Goal: Information Seeking & Learning: Find specific fact

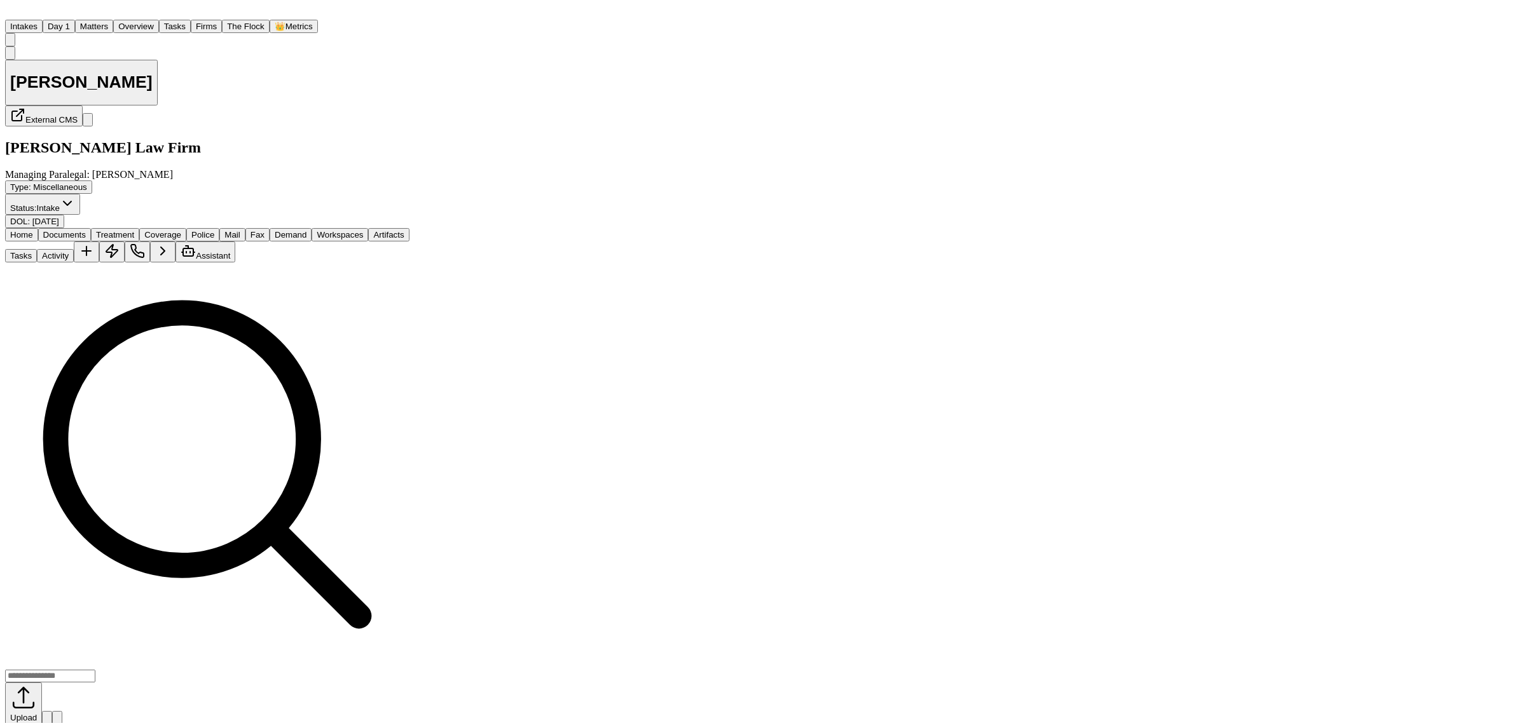
click at [113, 21] on button "Matters" at bounding box center [94, 26] width 38 height 13
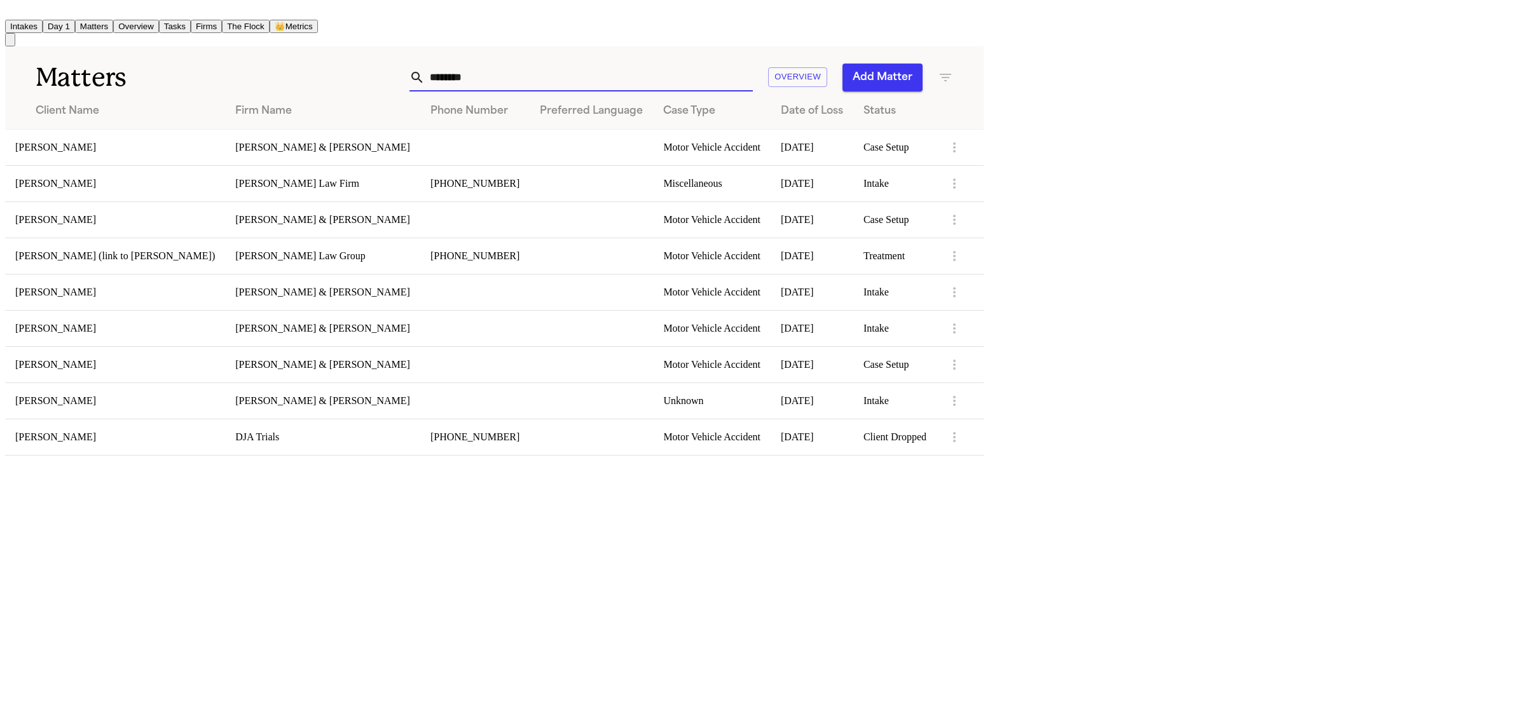
drag, startPoint x: 994, startPoint y: 64, endPoint x: 879, endPoint y: 64, distance: 115.1
click at [879, 64] on div "******** Overview Add Matter" at bounding box center [623, 78] width 661 height 28
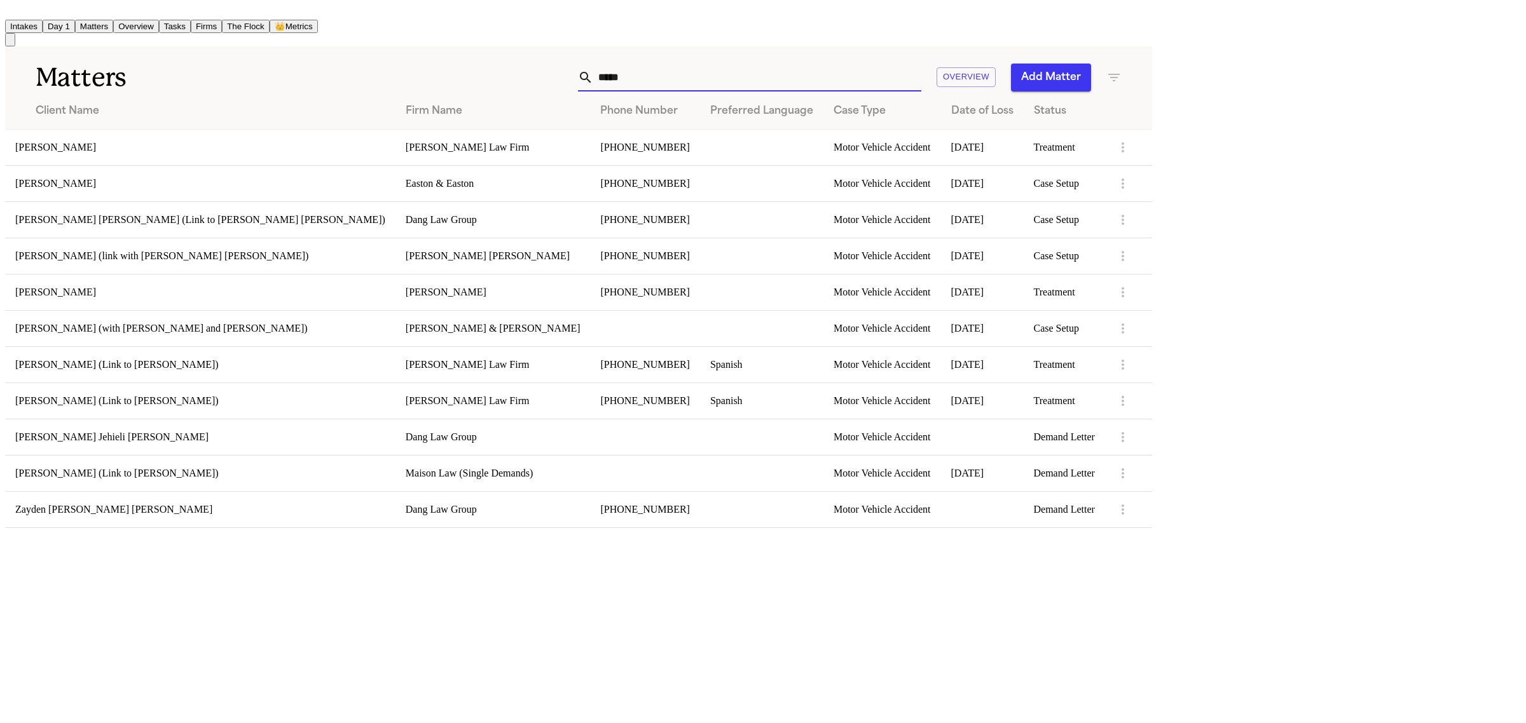
type input "*****"
click at [175, 298] on td "[PERSON_NAME]" at bounding box center [200, 292] width 390 height 36
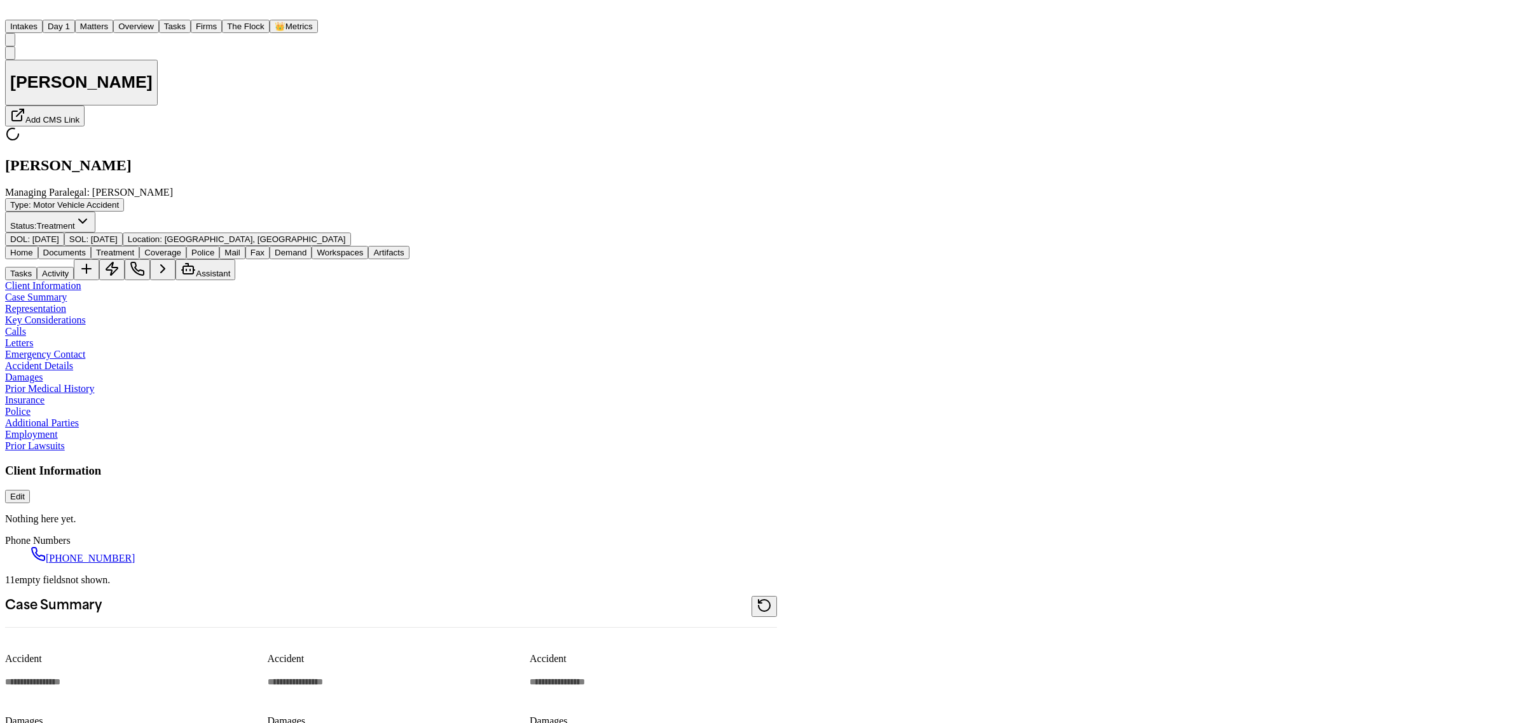
type textarea "*"
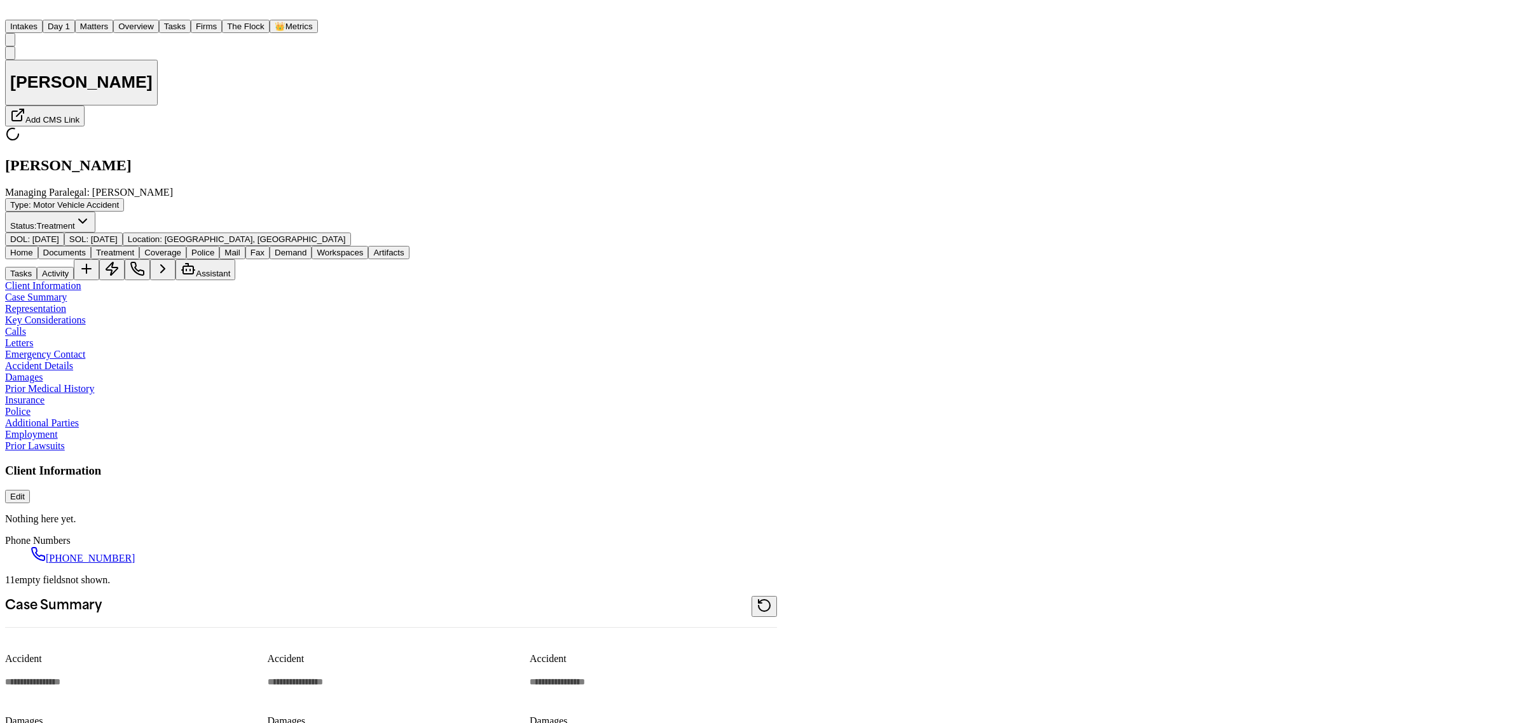
type textarea "*"
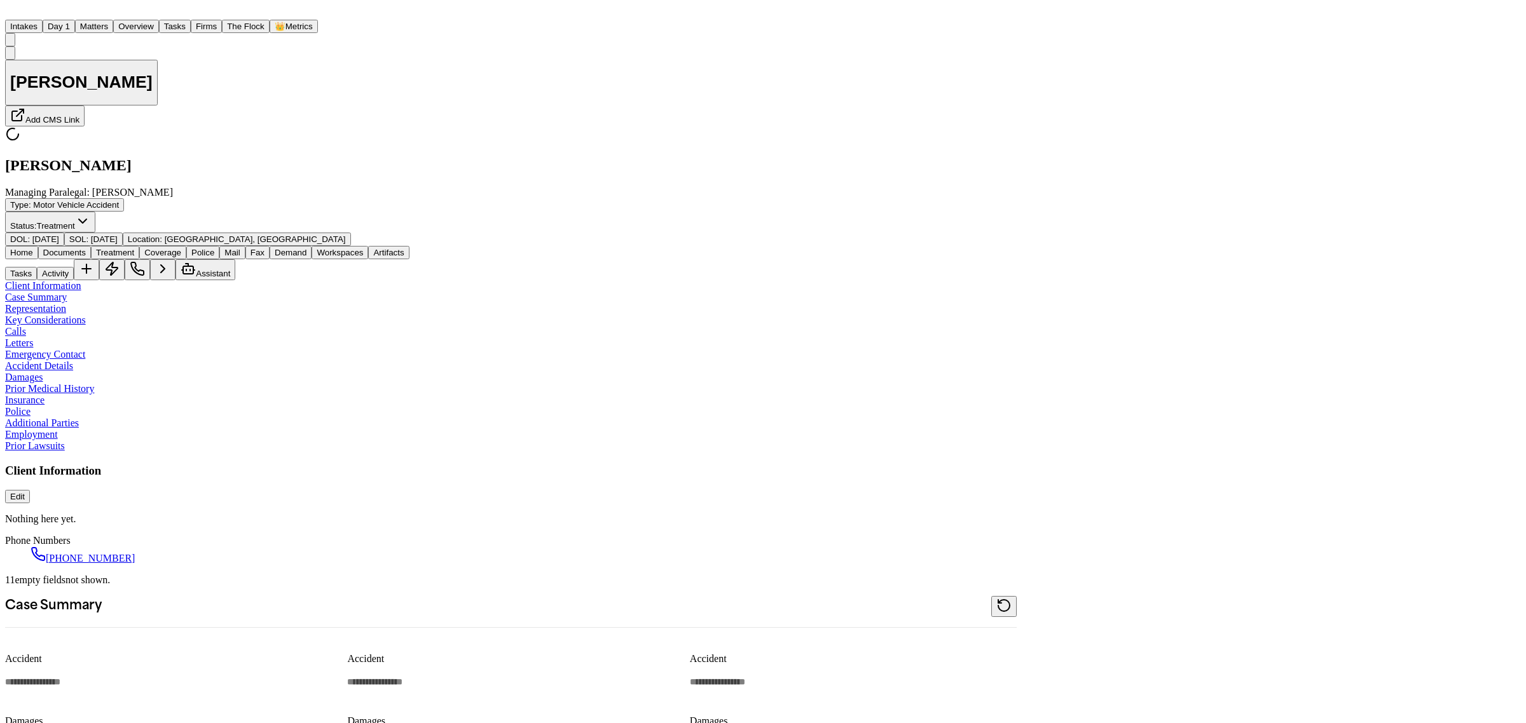
type textarea "*"
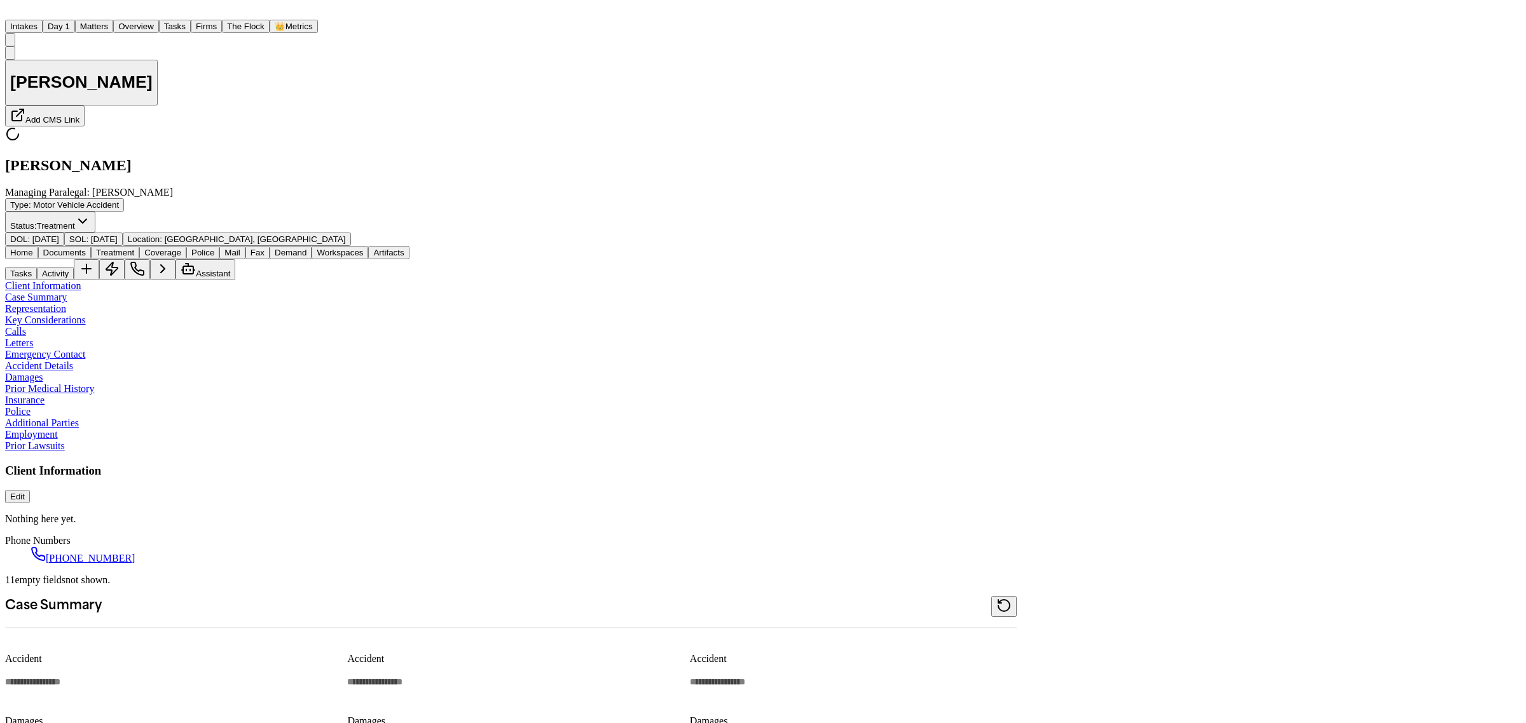
type textarea "*"
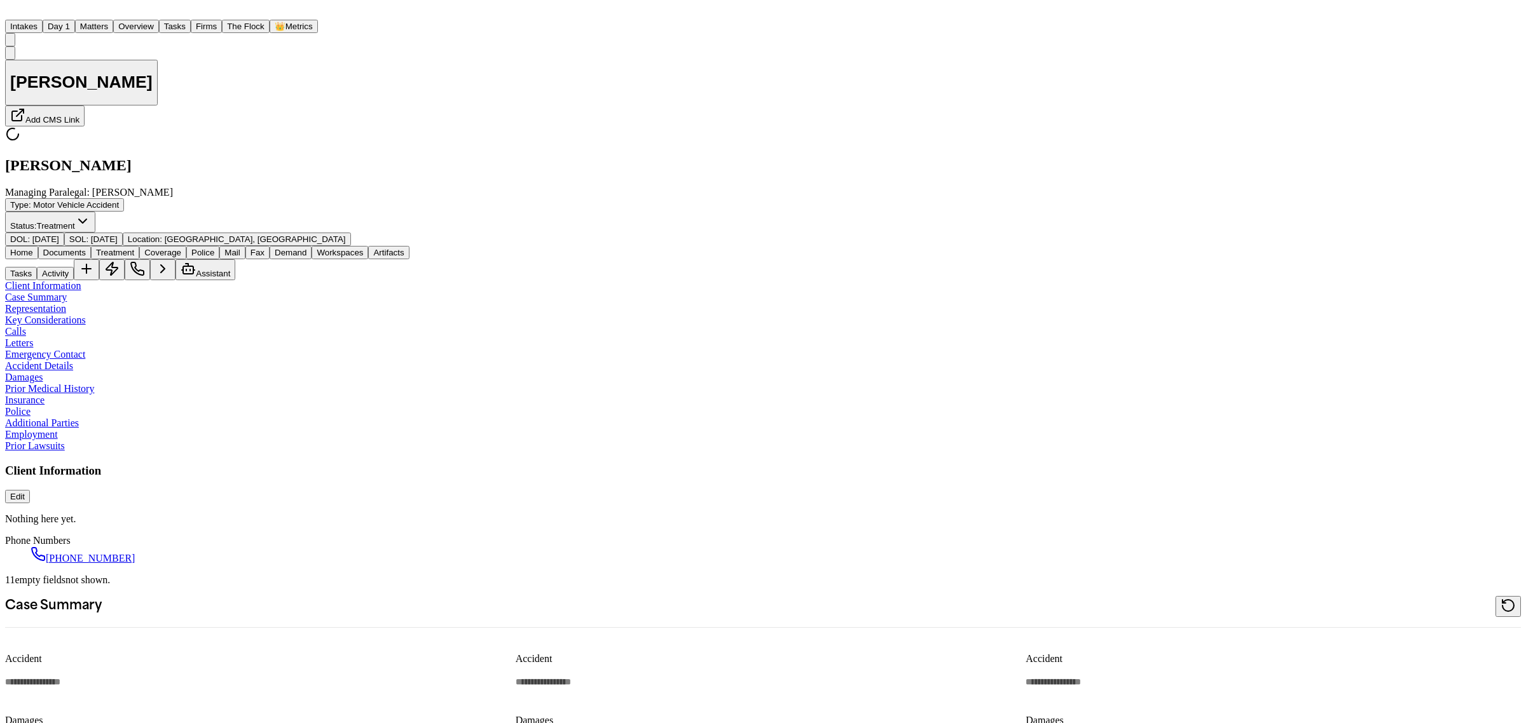
type textarea "*"
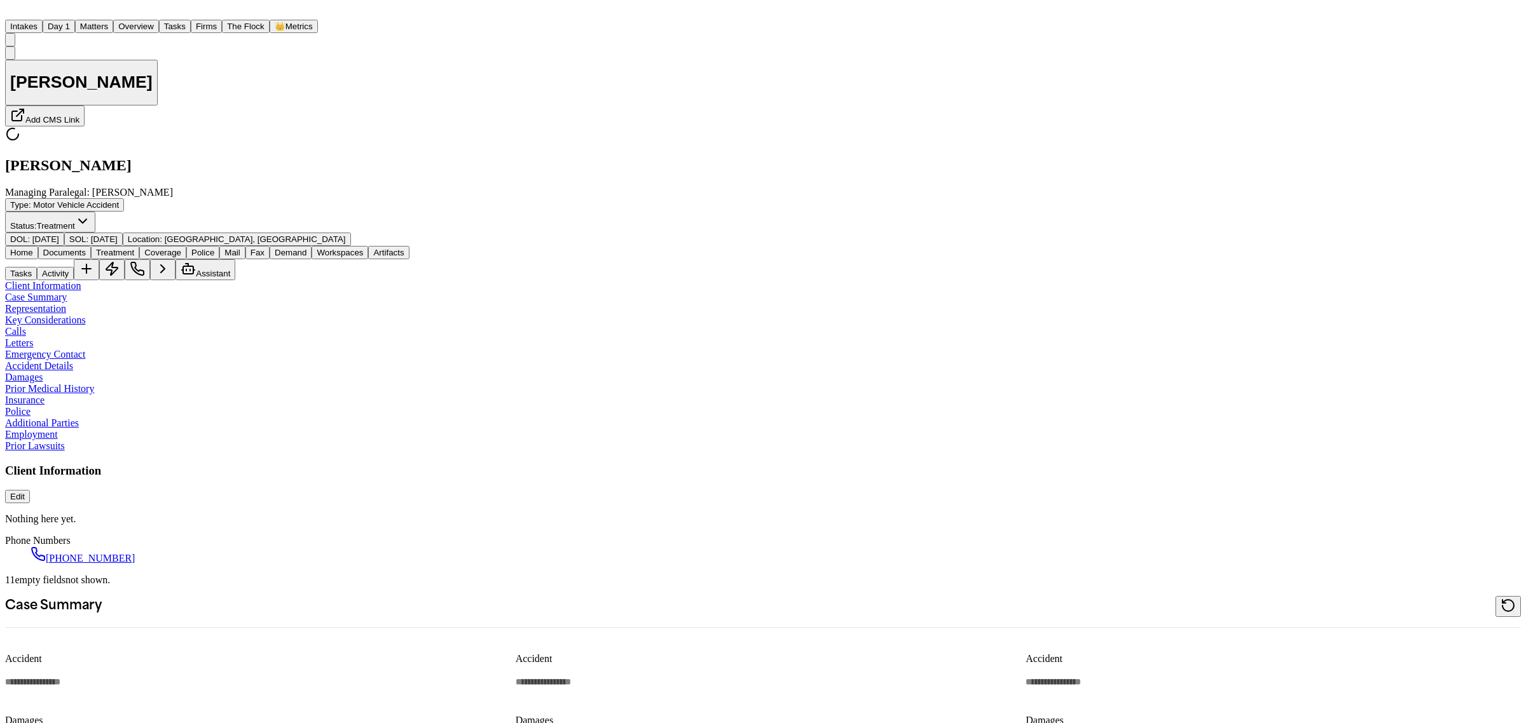
type textarea "*"
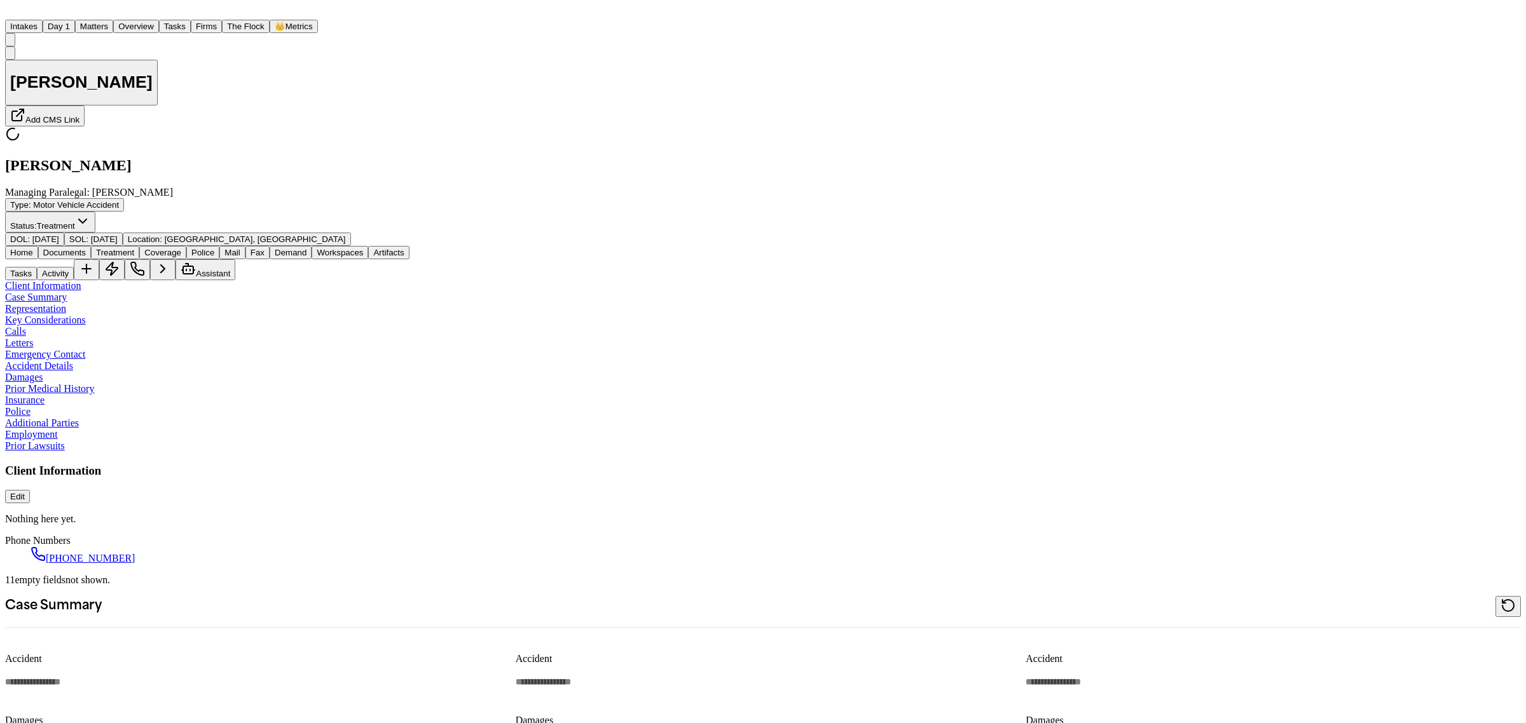
type textarea "*"
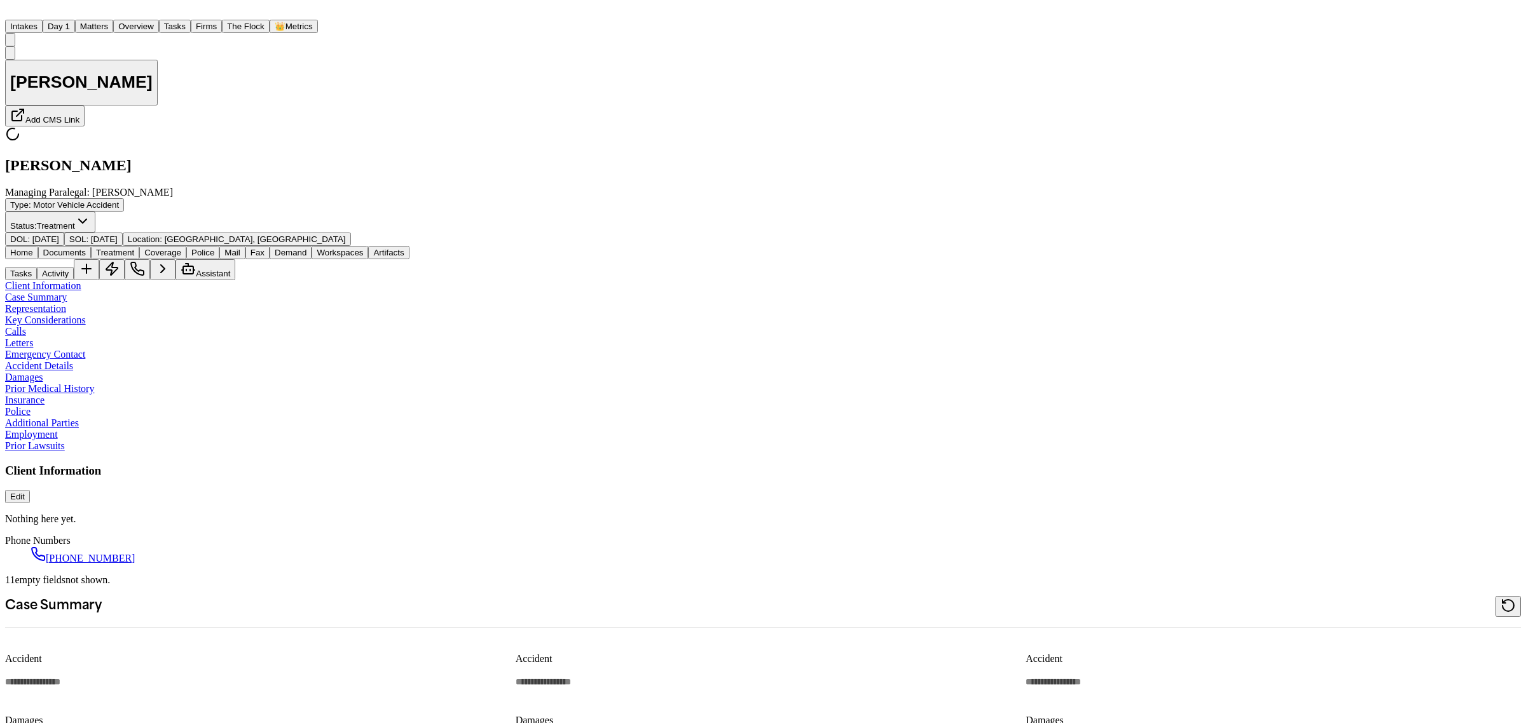
type textarea "*"
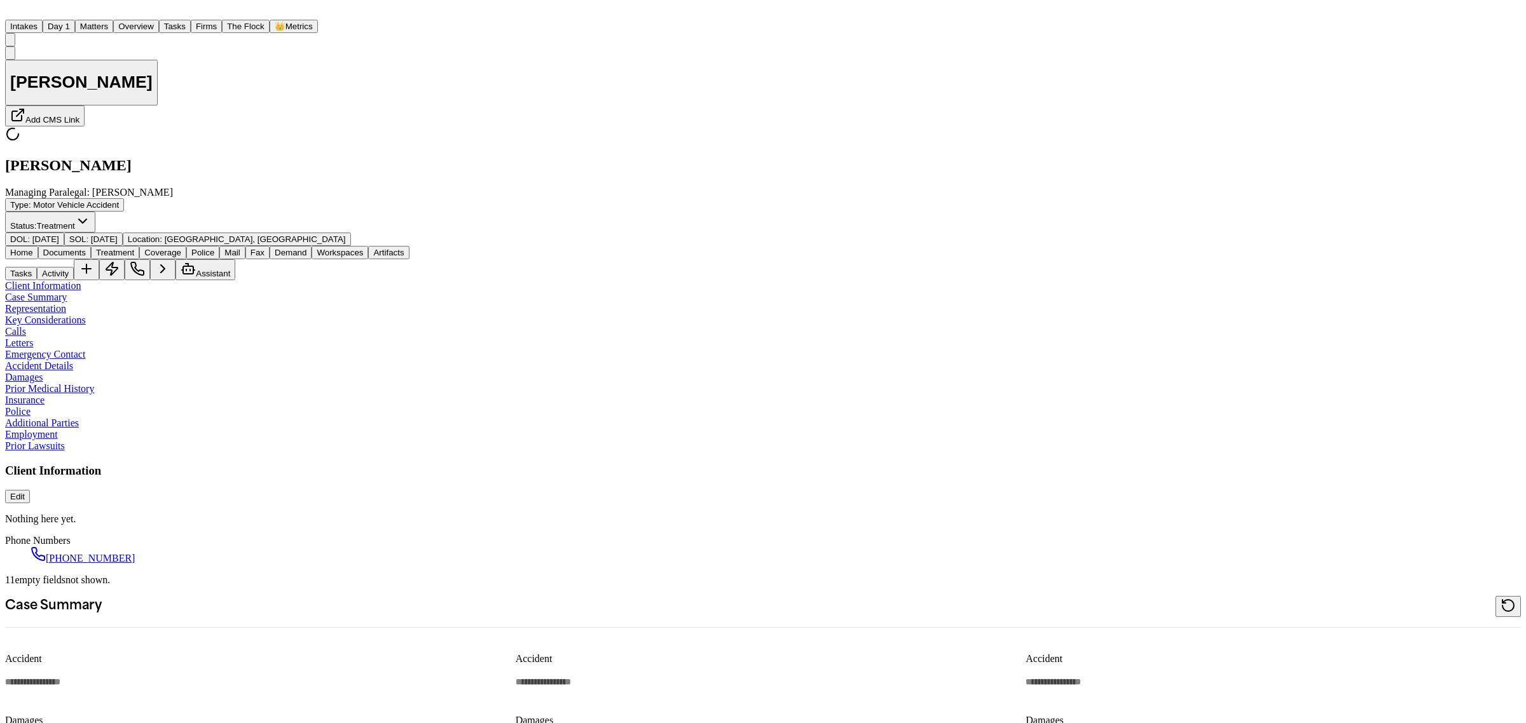
type textarea "*"
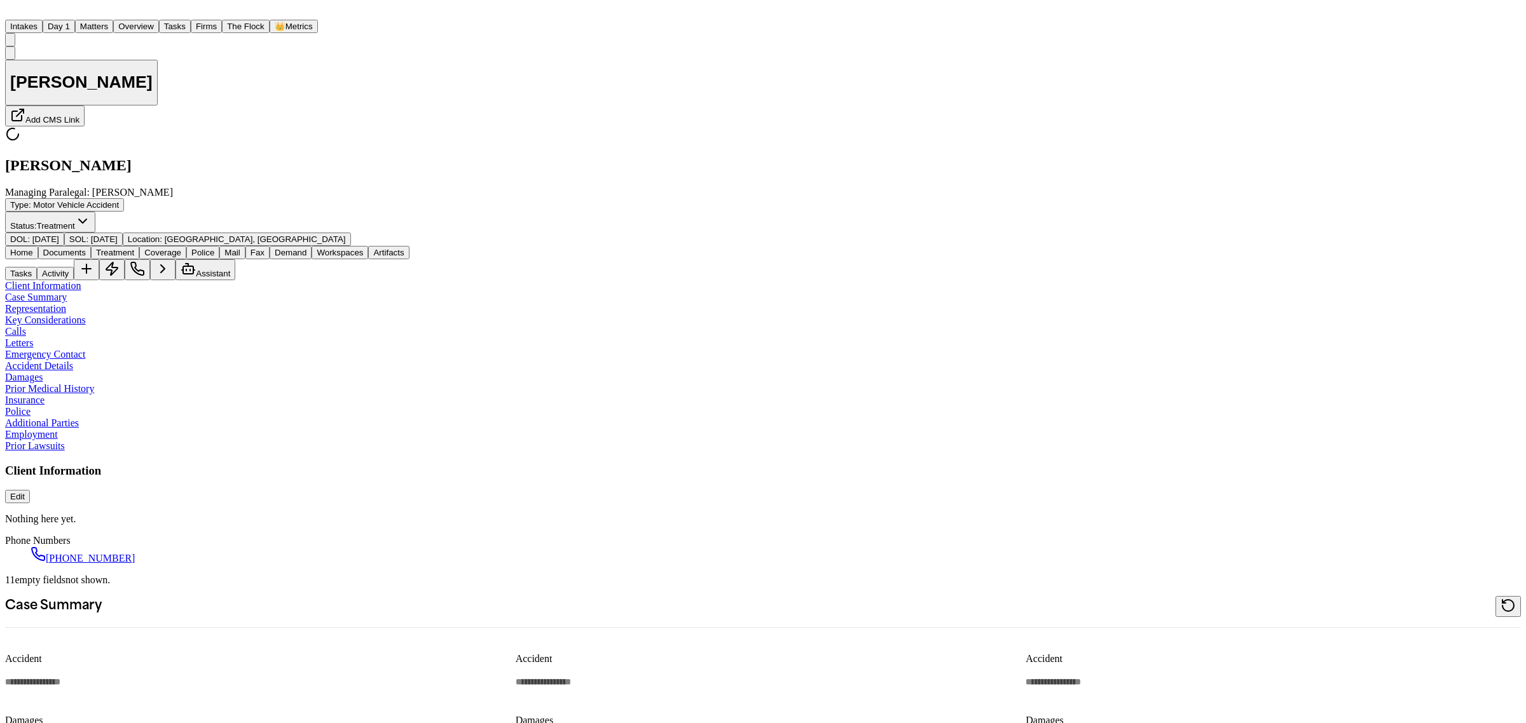
type textarea "*"
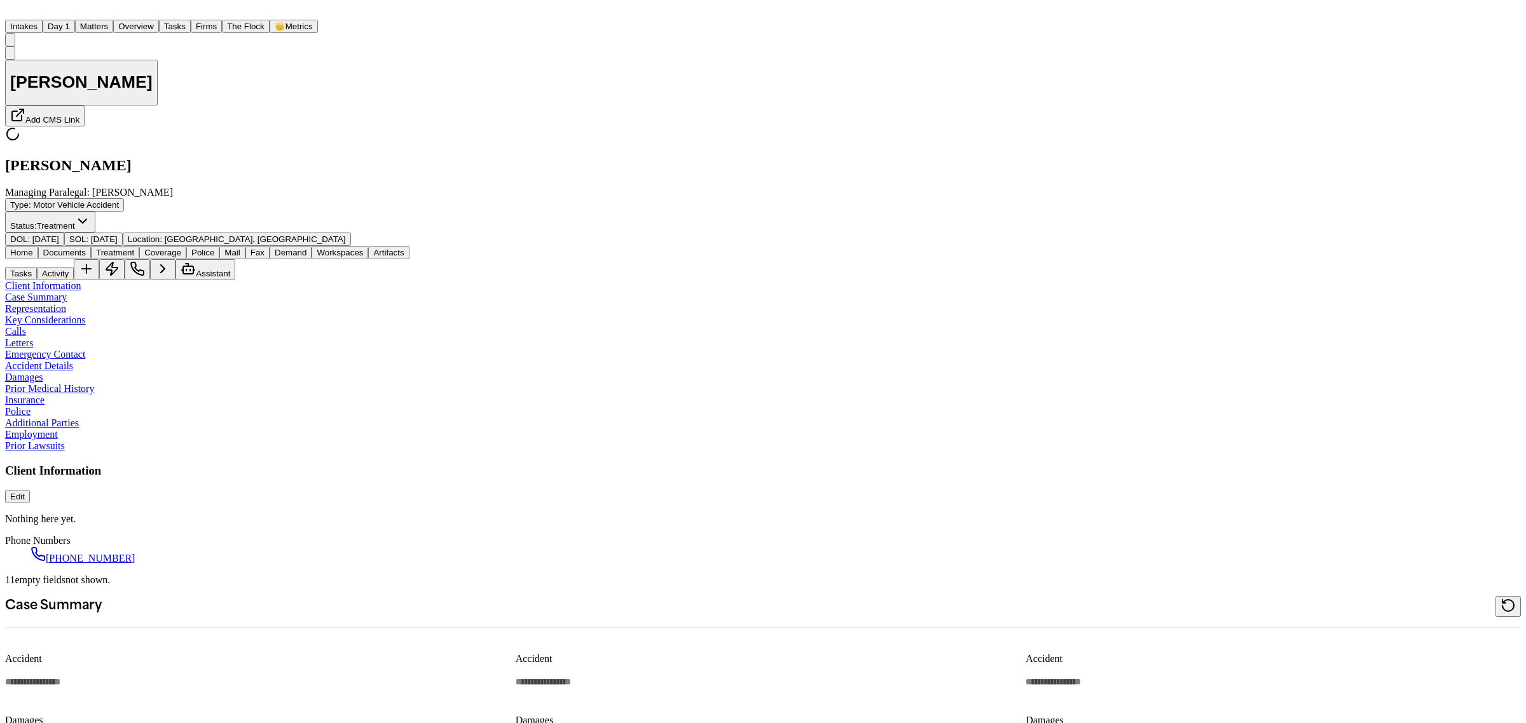
type textarea "*"
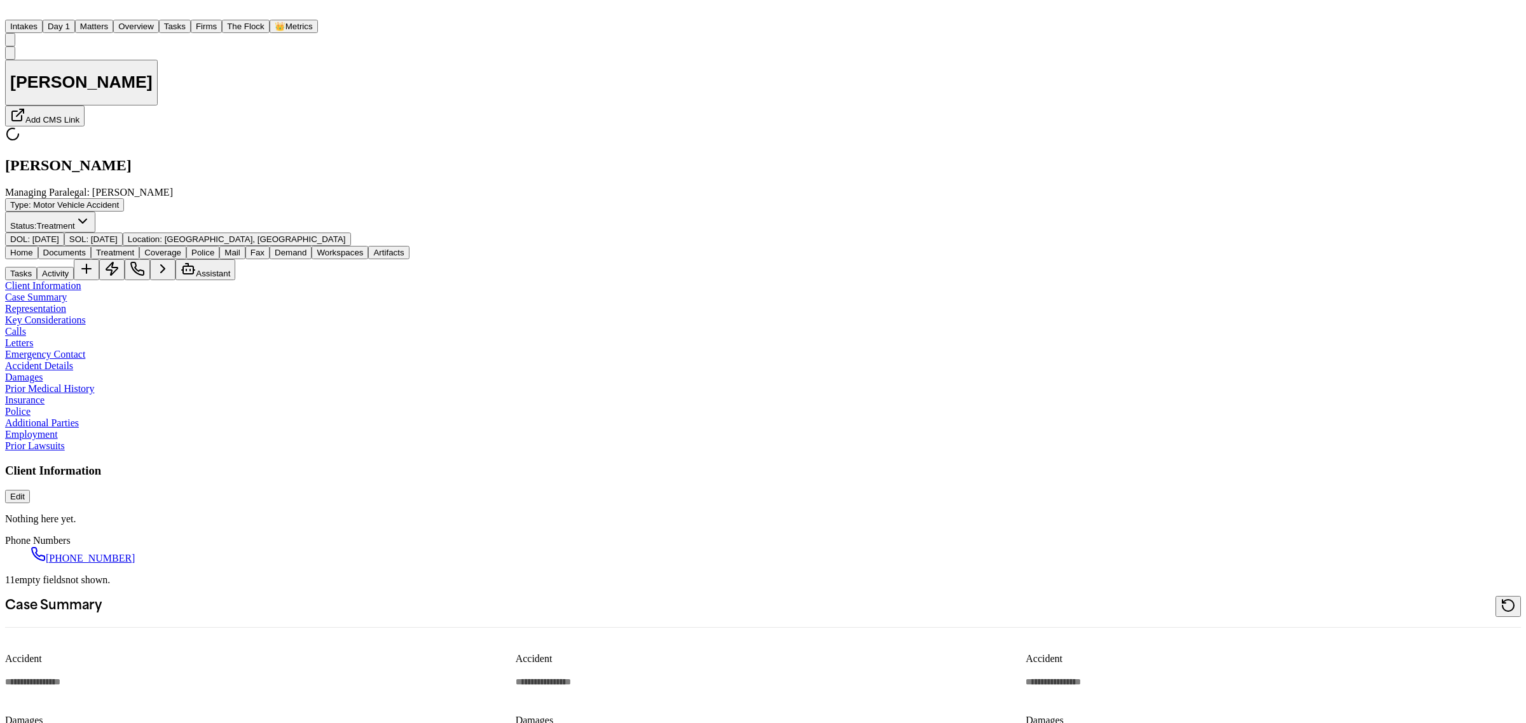
type textarea "*"
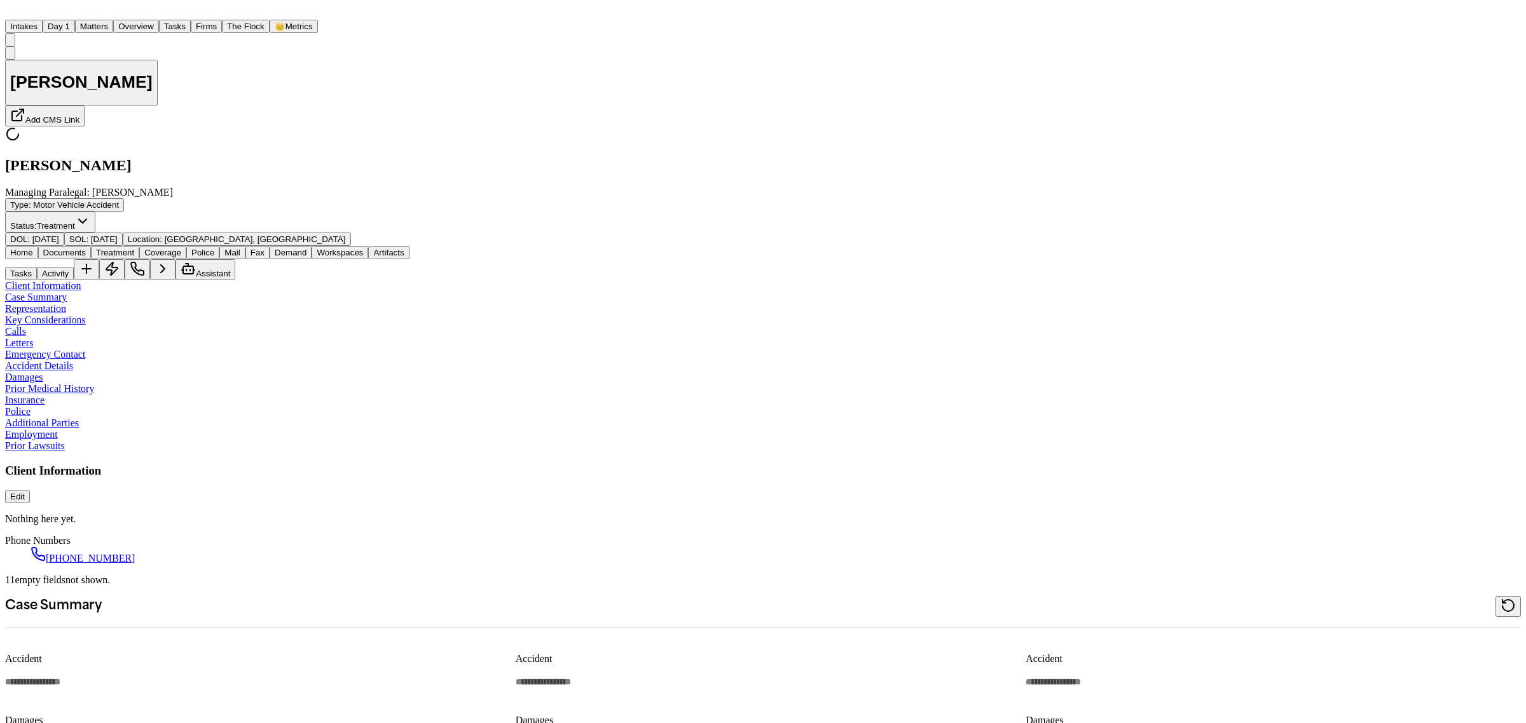
type textarea "*"
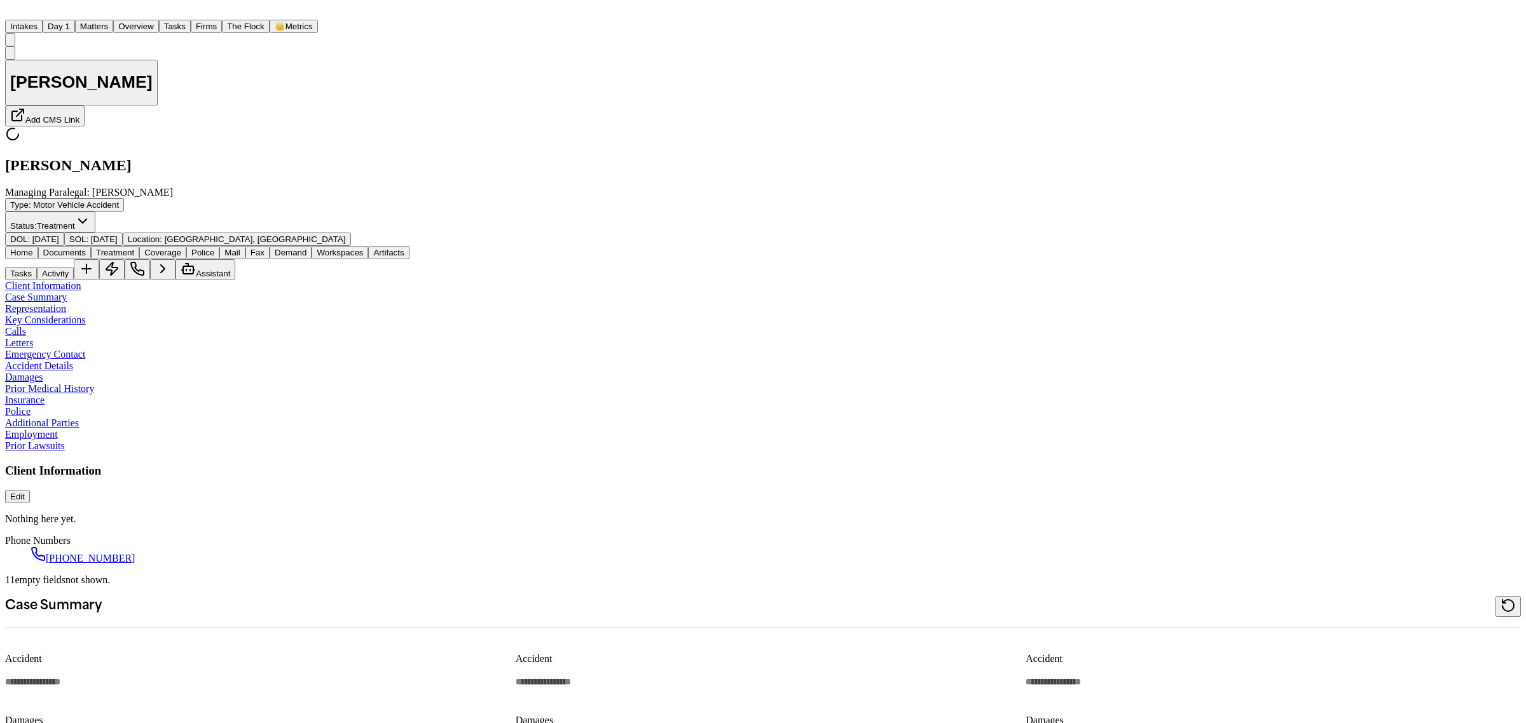
type textarea "*"
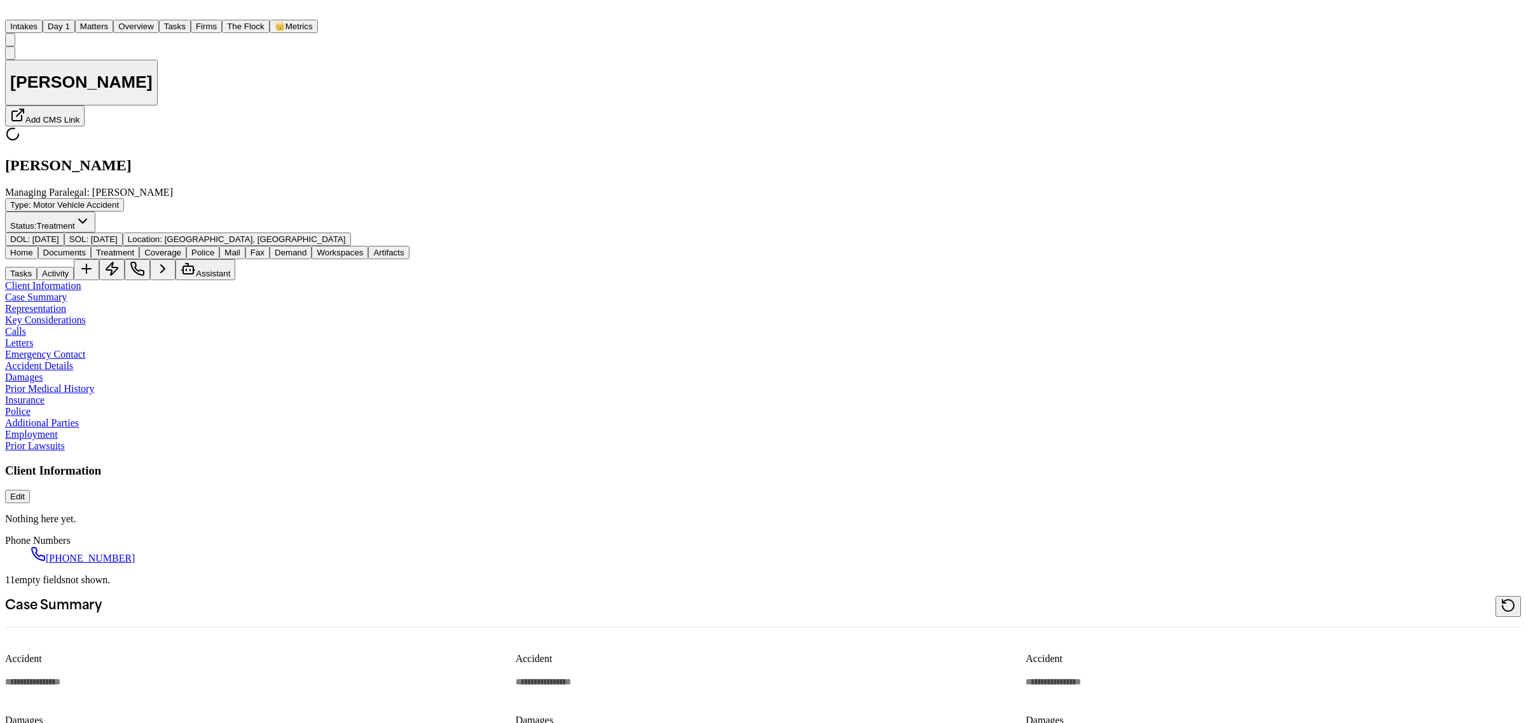
type textarea "*"
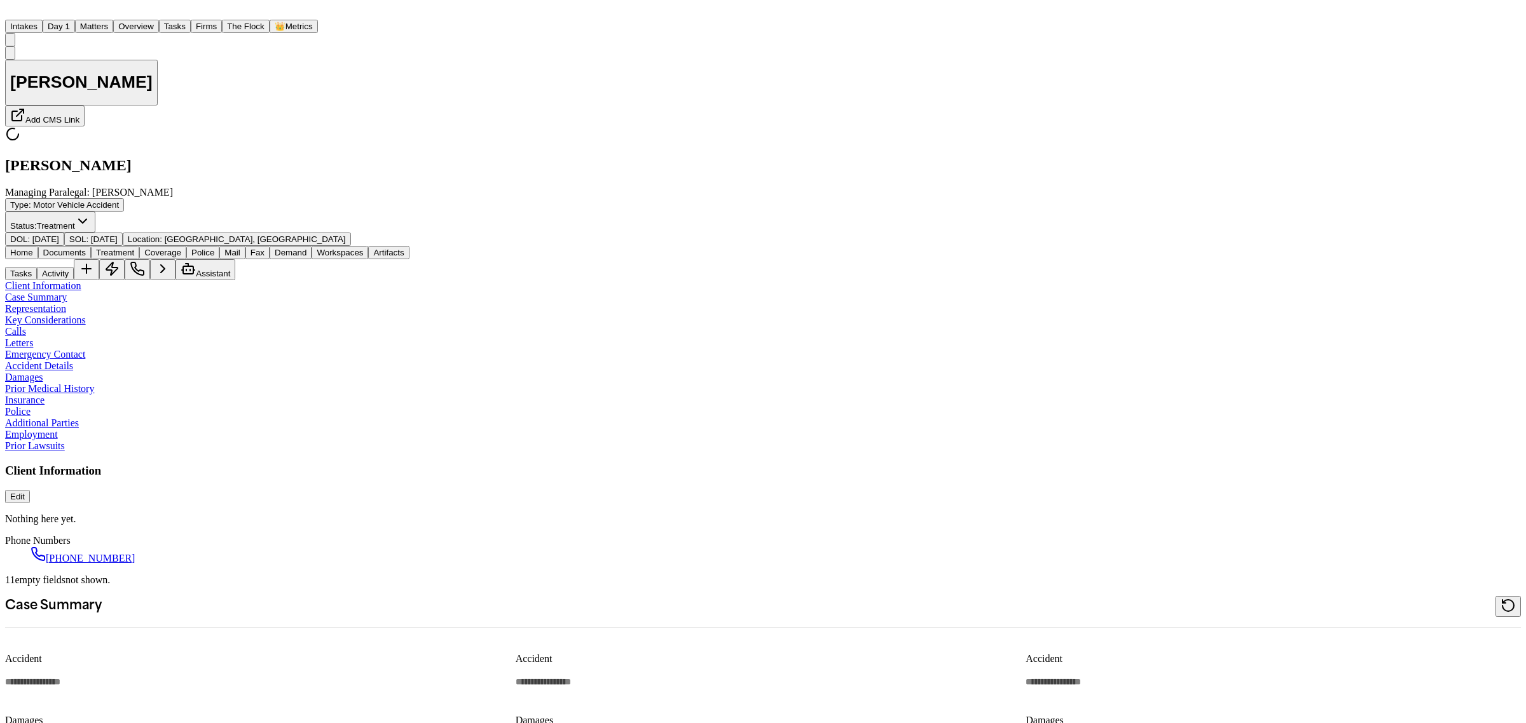
type textarea "*"
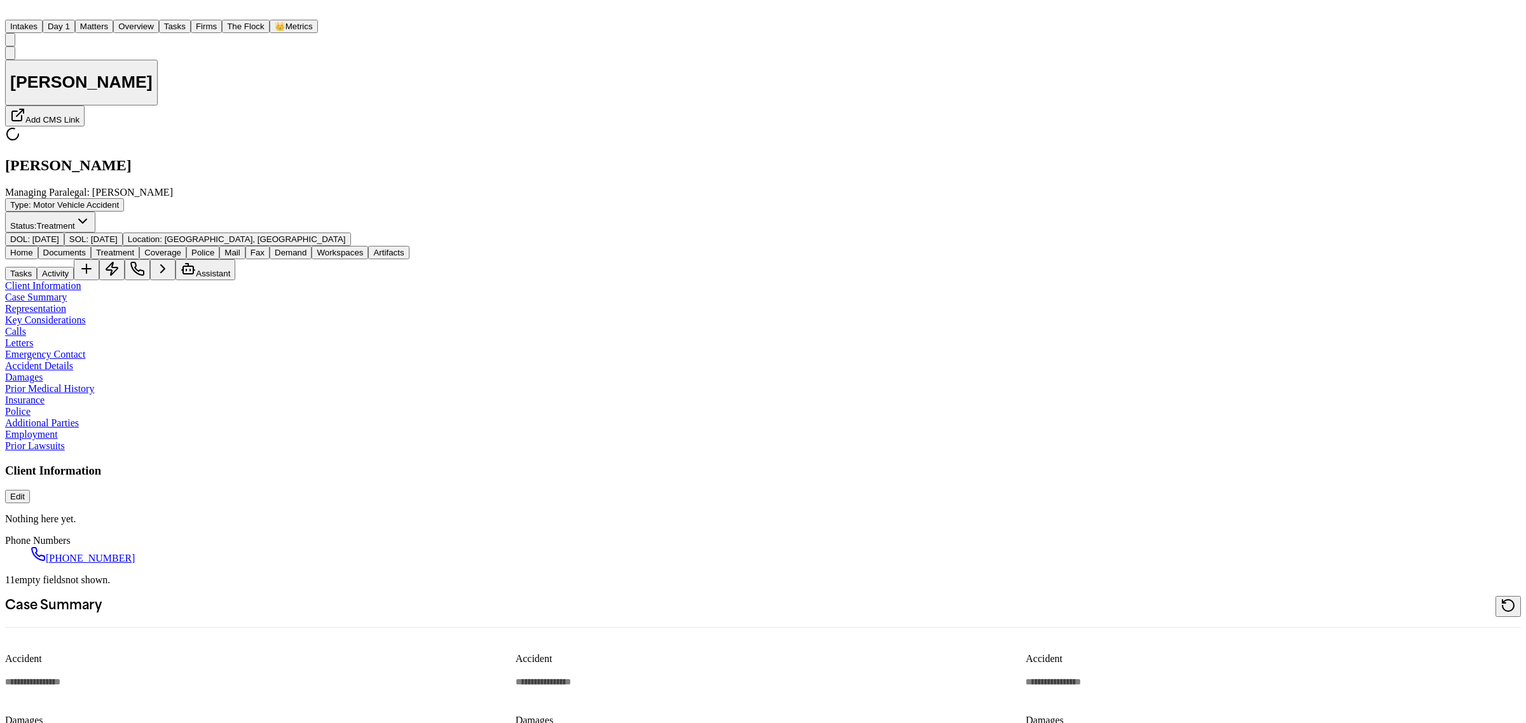
type textarea "*"
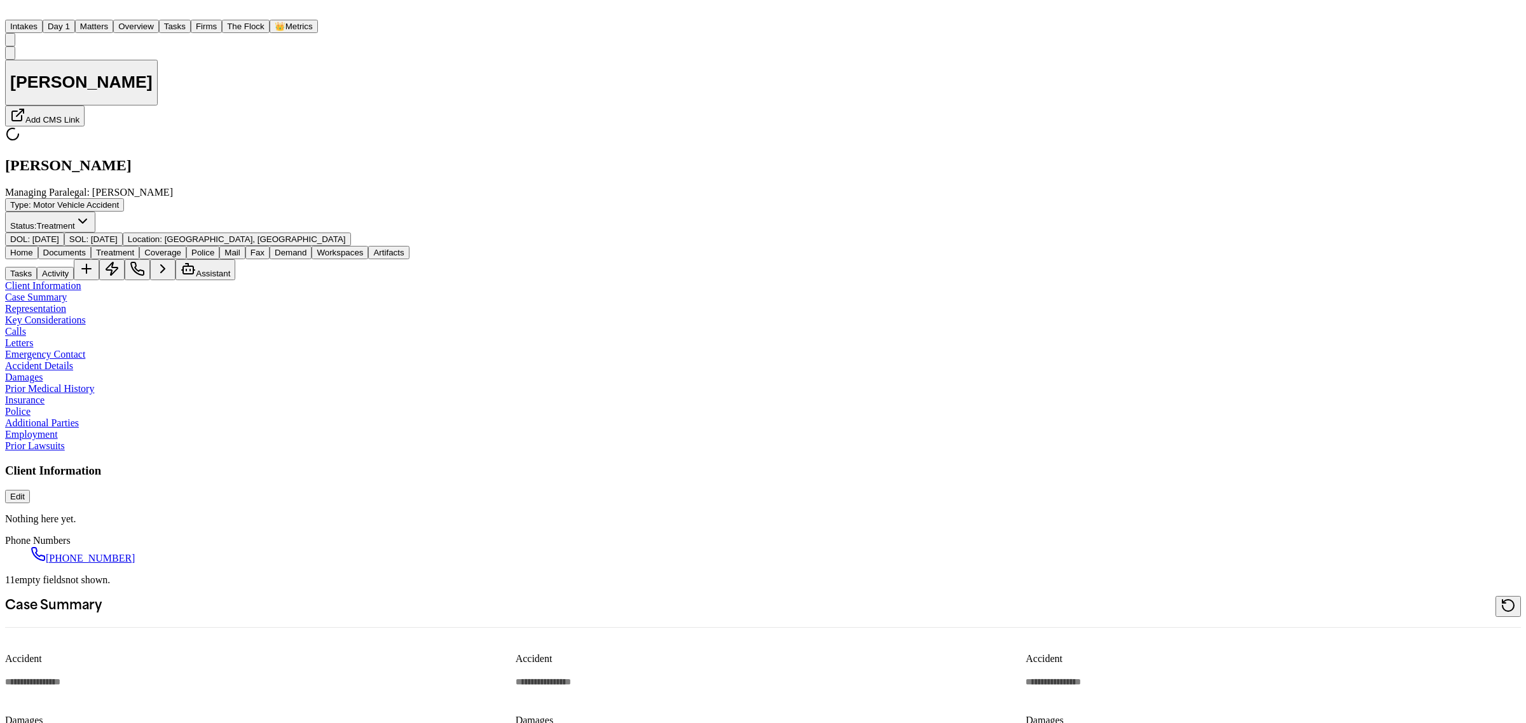
type textarea "*"
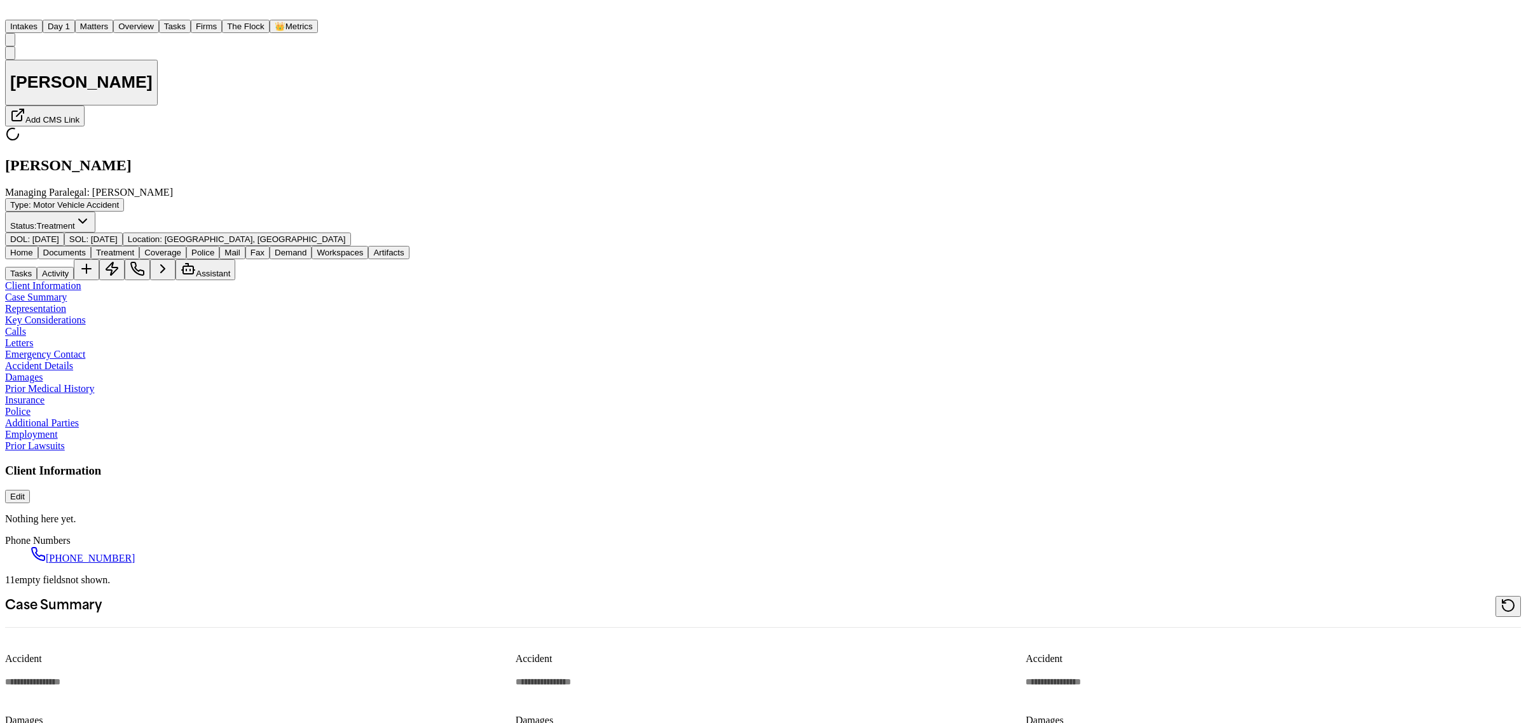
type textarea "*"
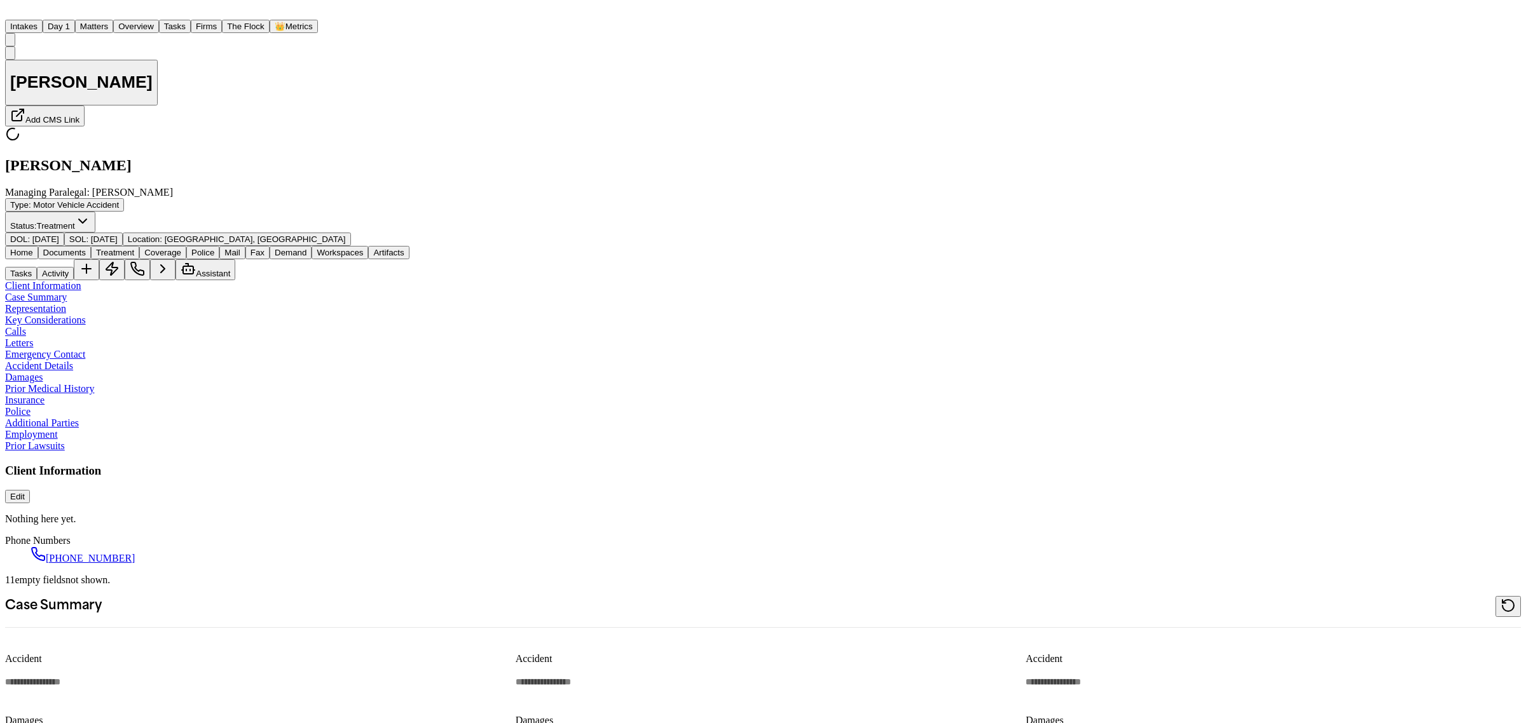
type textarea "*"
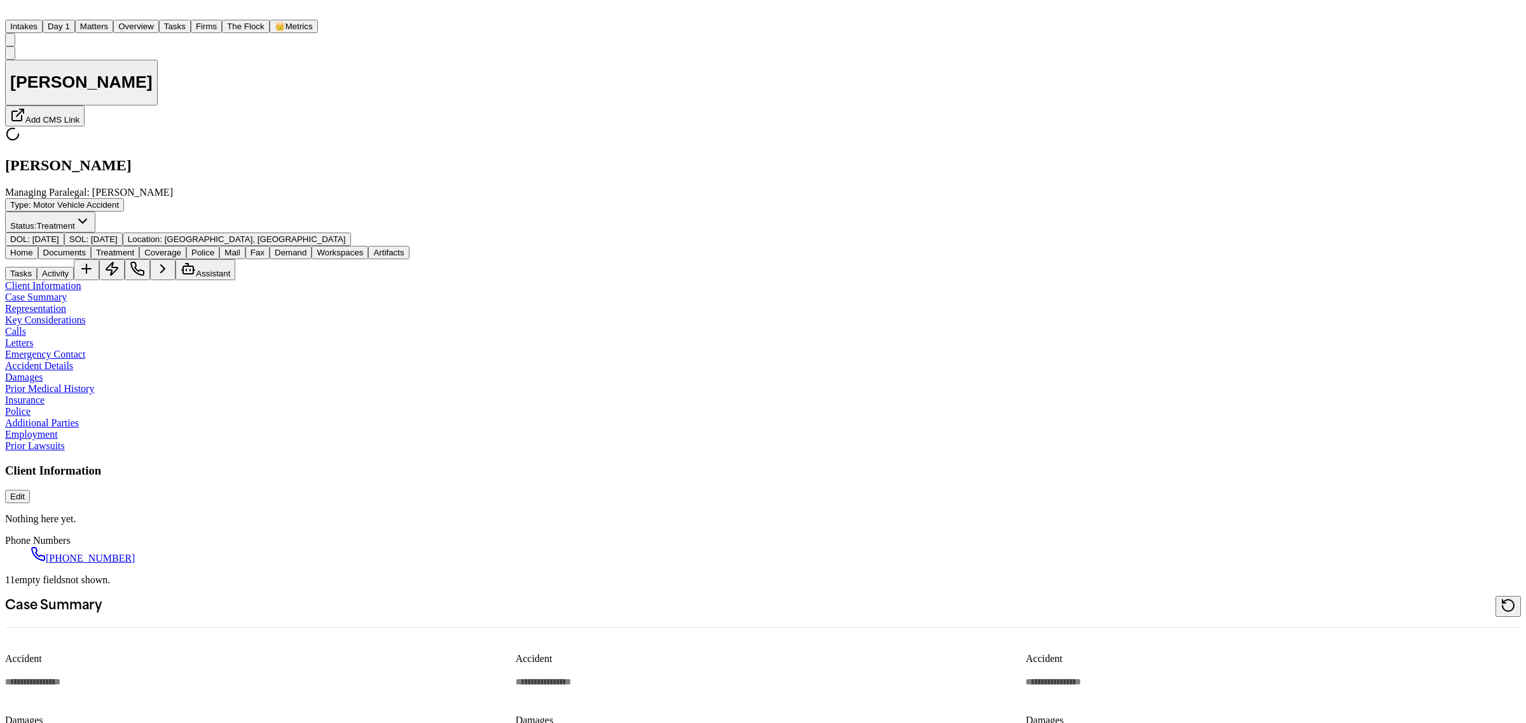
type textarea "*"
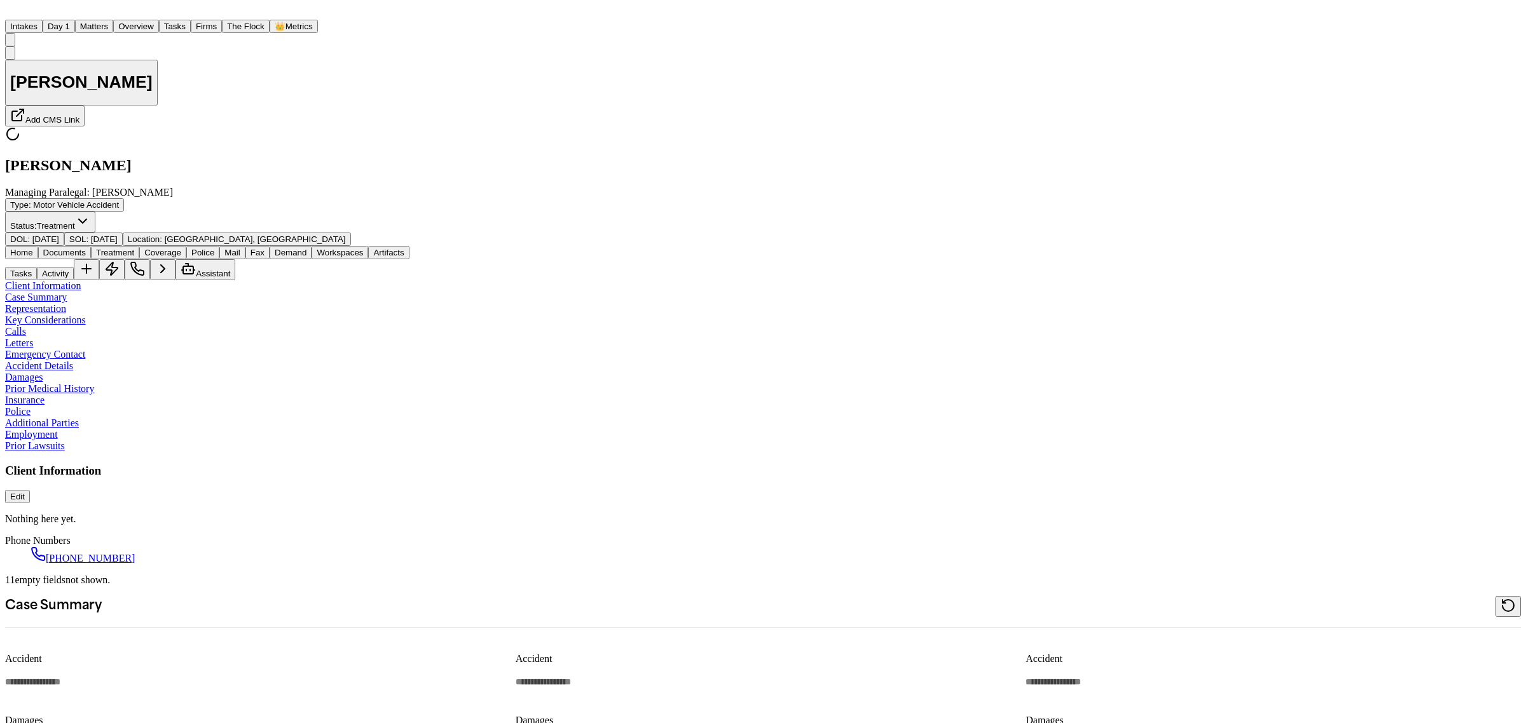
type textarea "*"
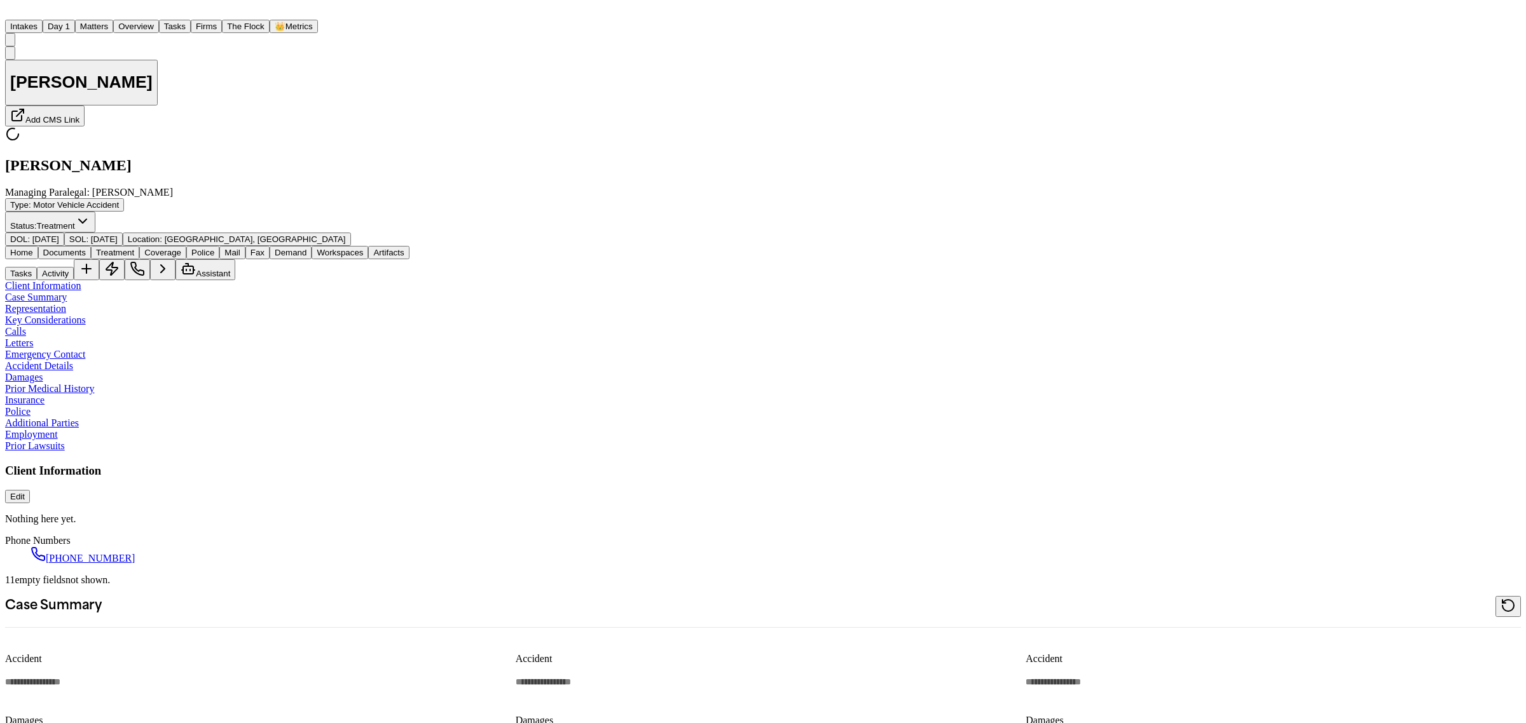
type textarea "*"
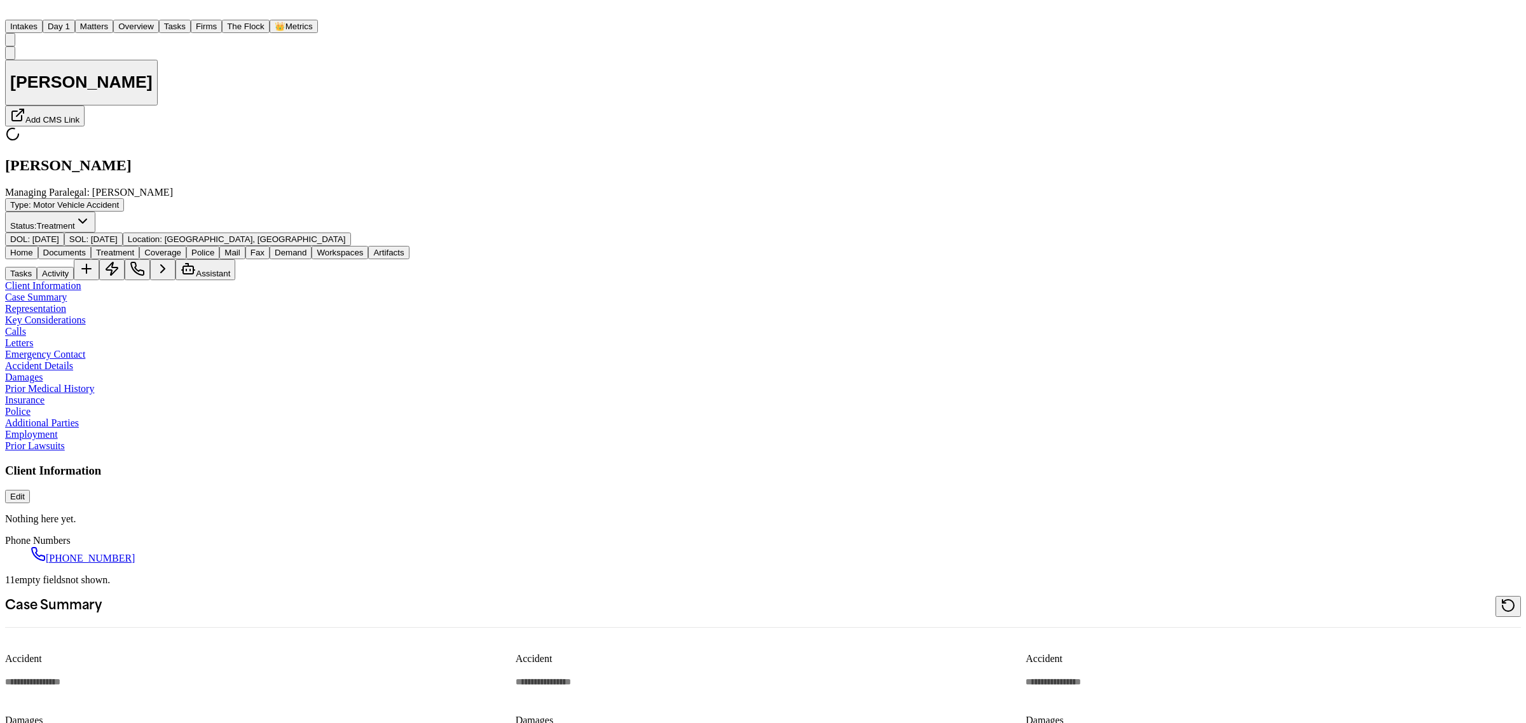
type textarea "*"
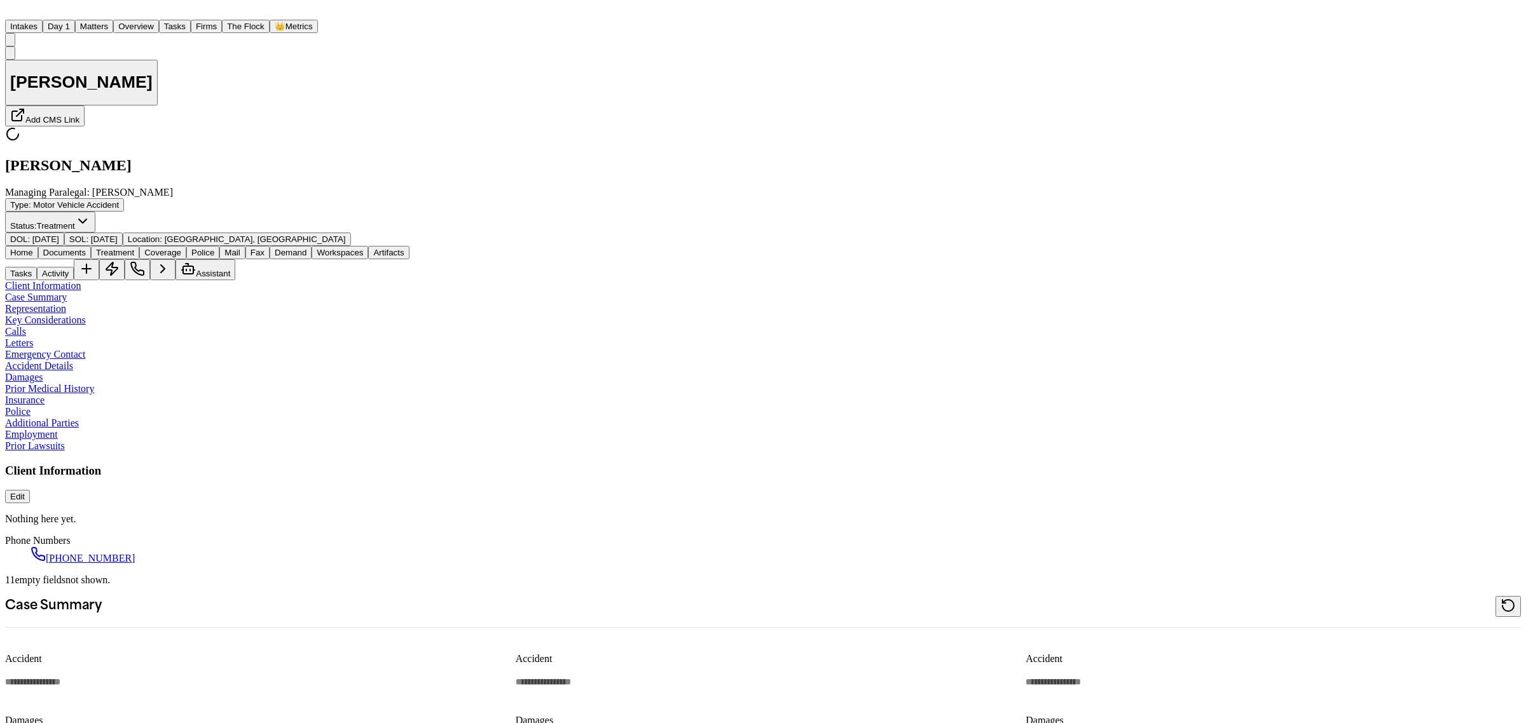
type textarea "*"
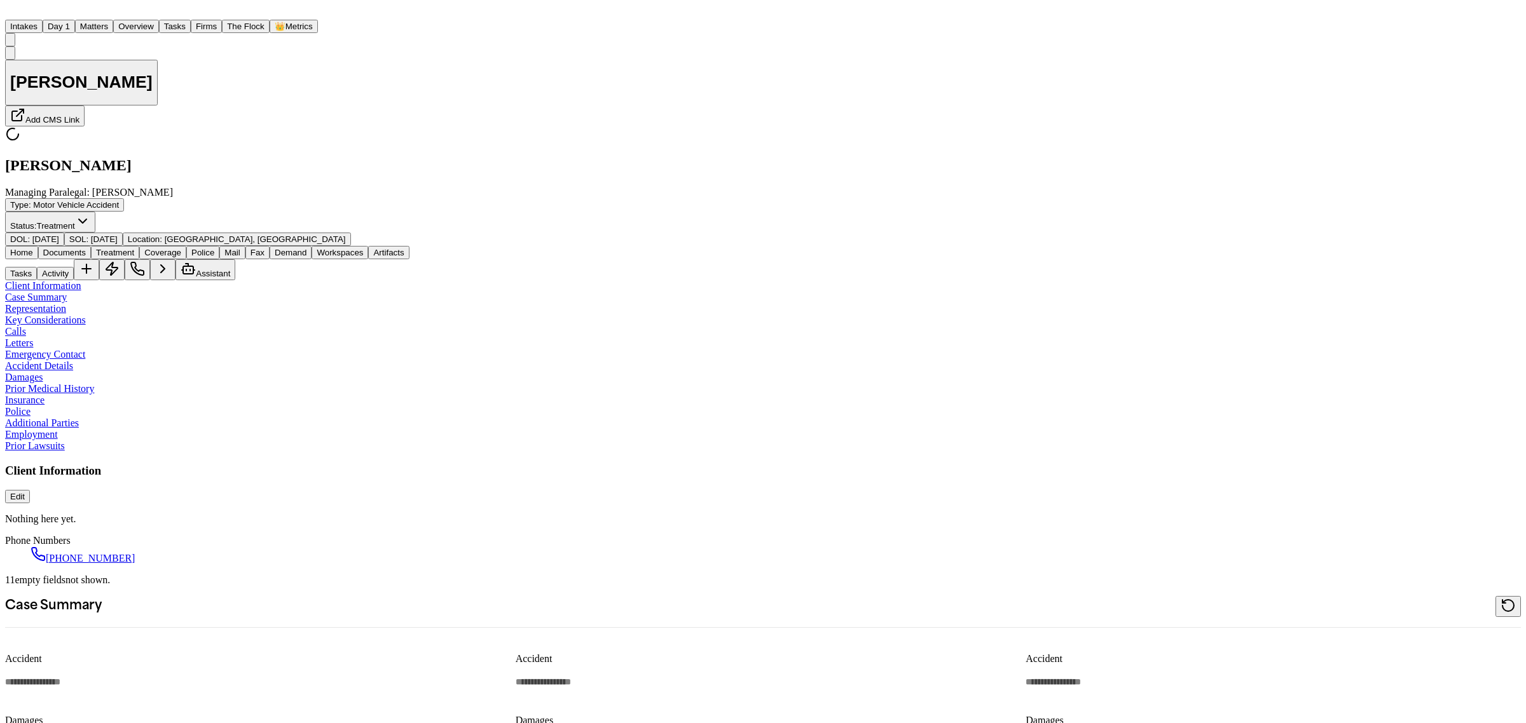
type textarea "*"
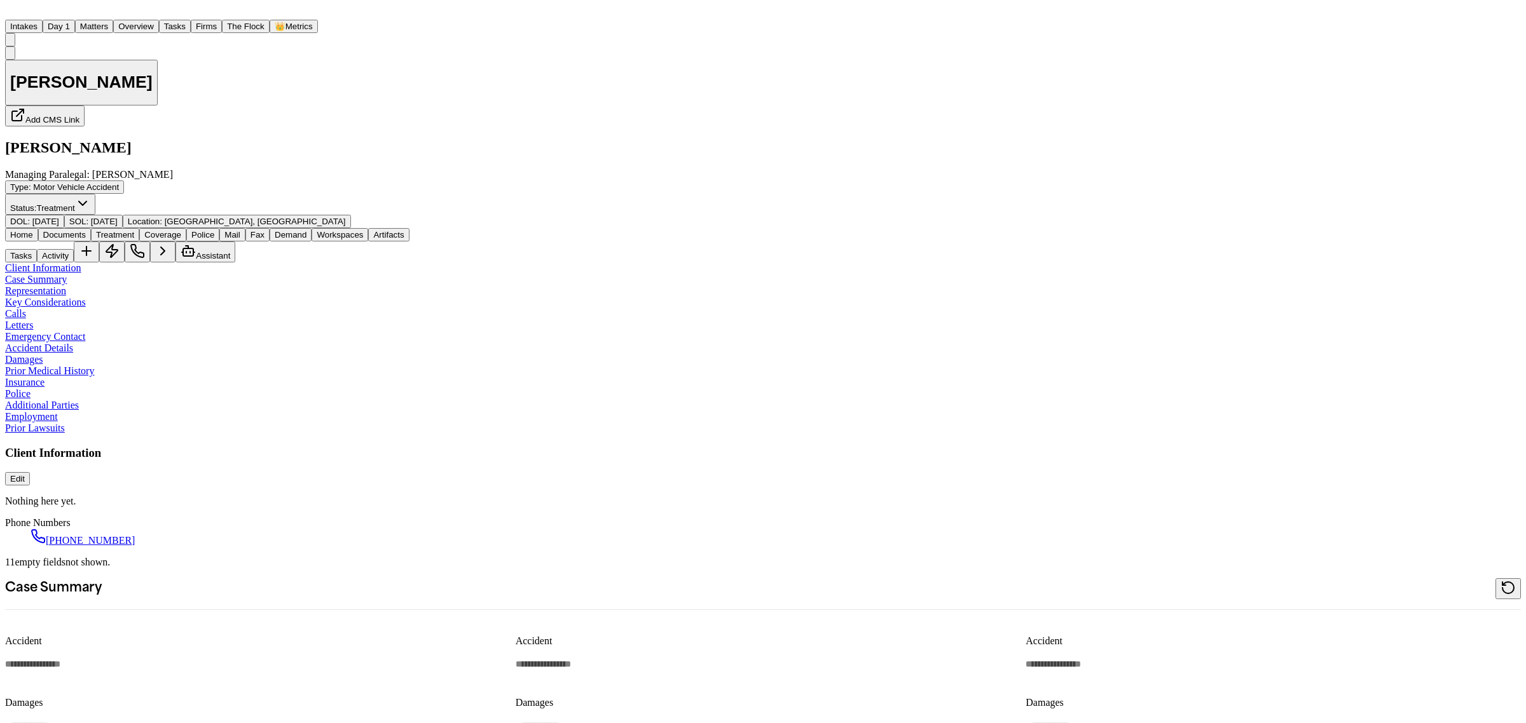
type textarea "*"
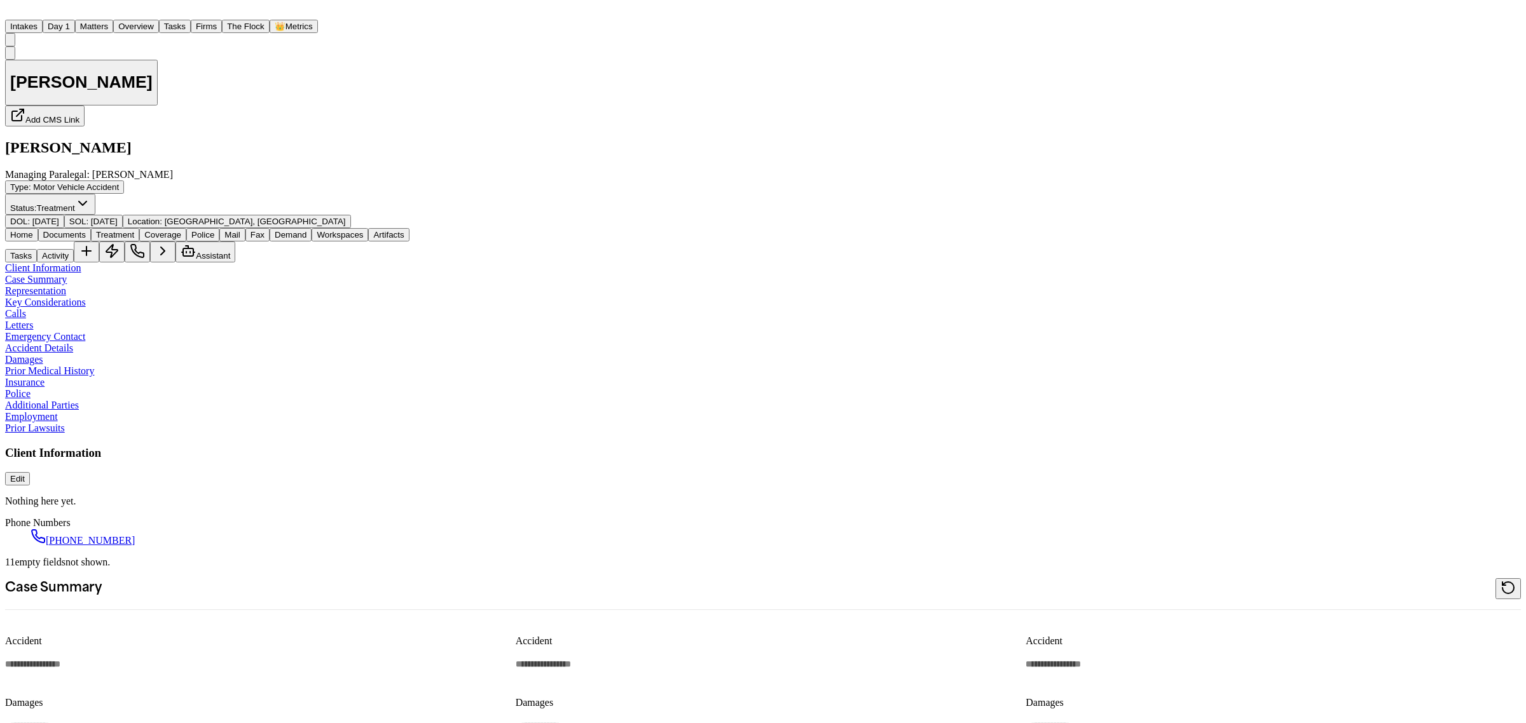
type textarea "*"
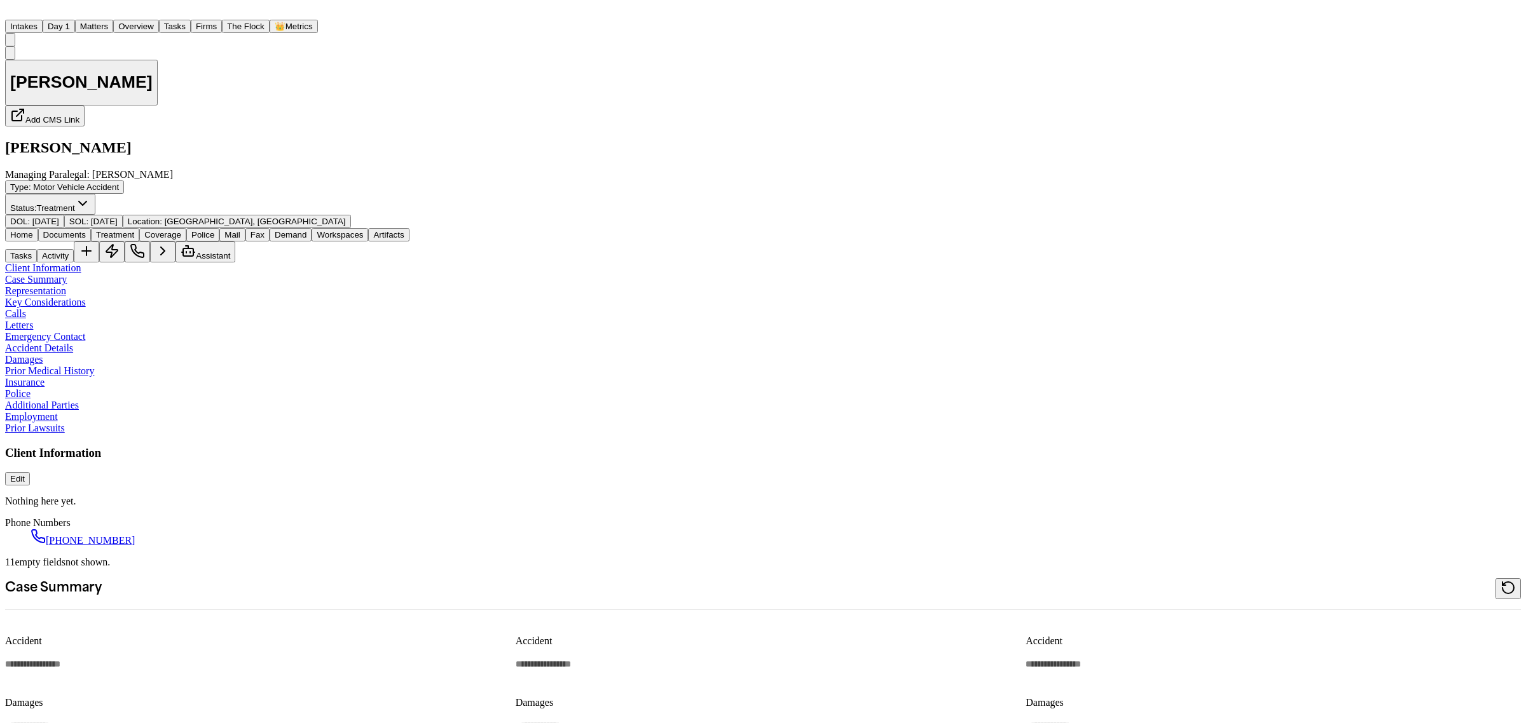
type textarea "*"
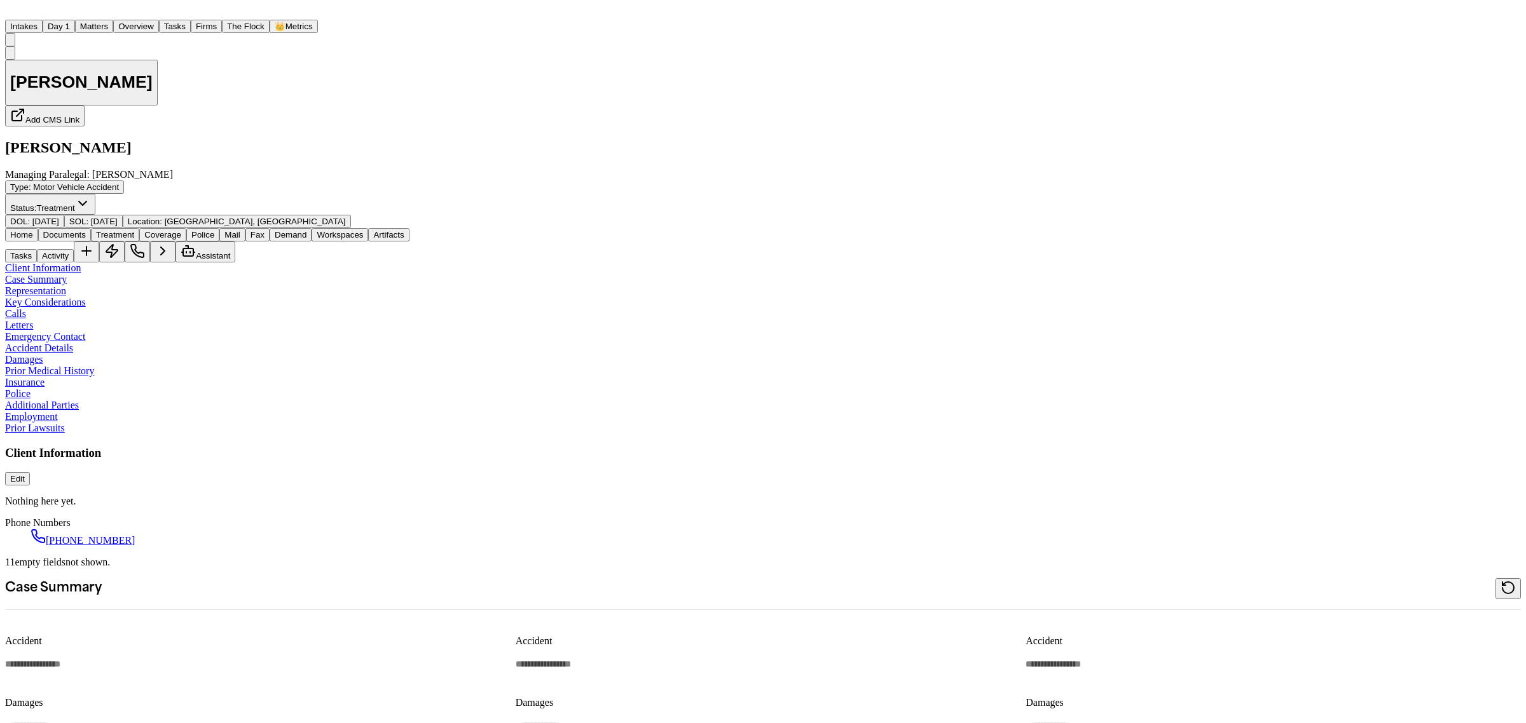
type textarea "*"
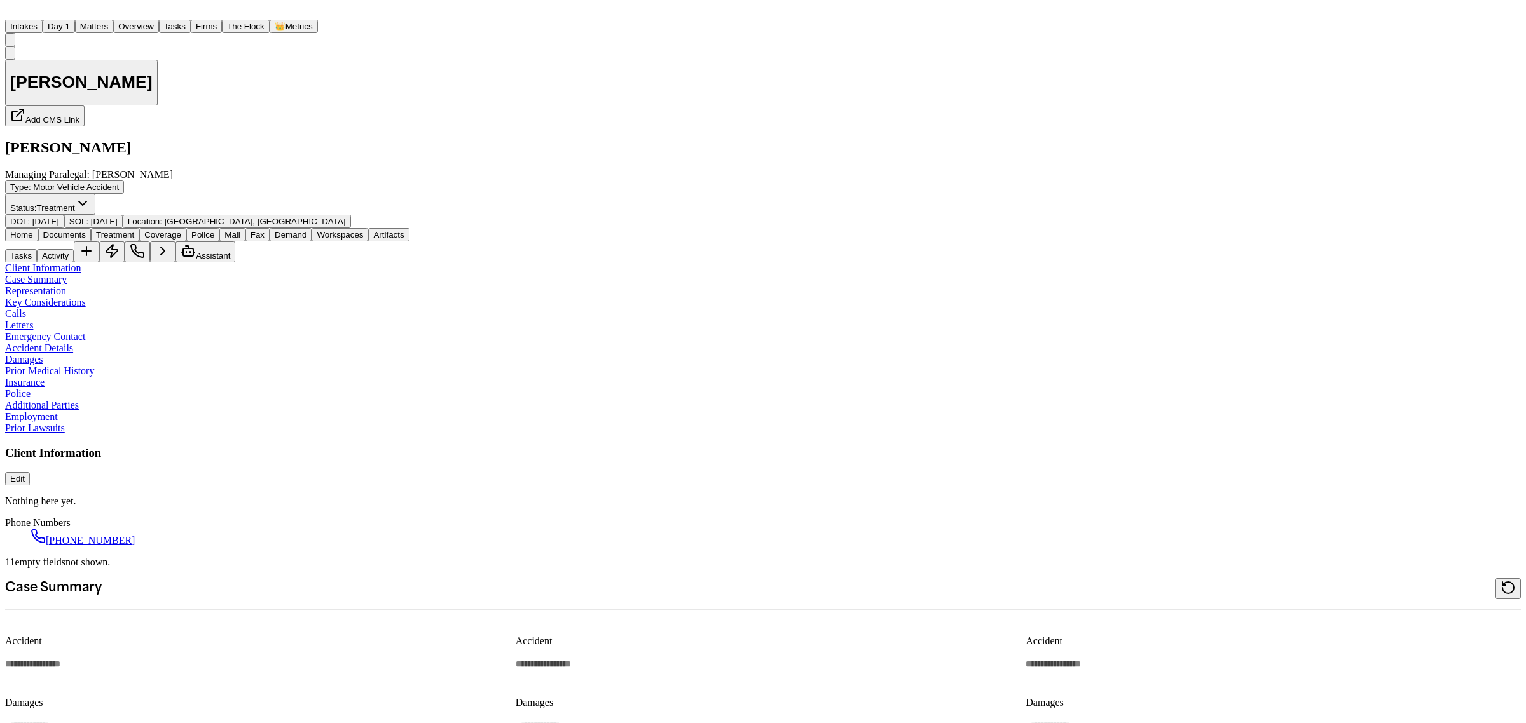
type textarea "*"
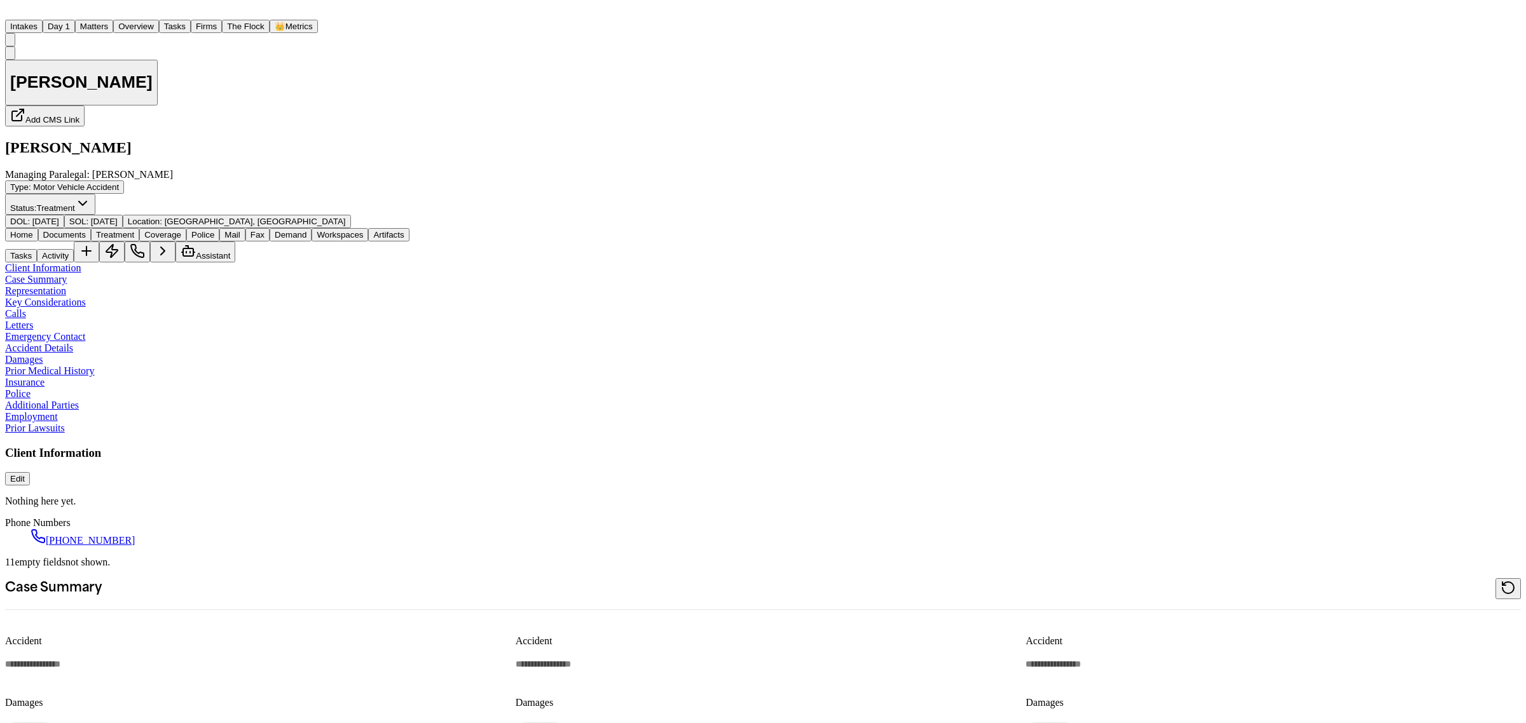
type textarea "*"
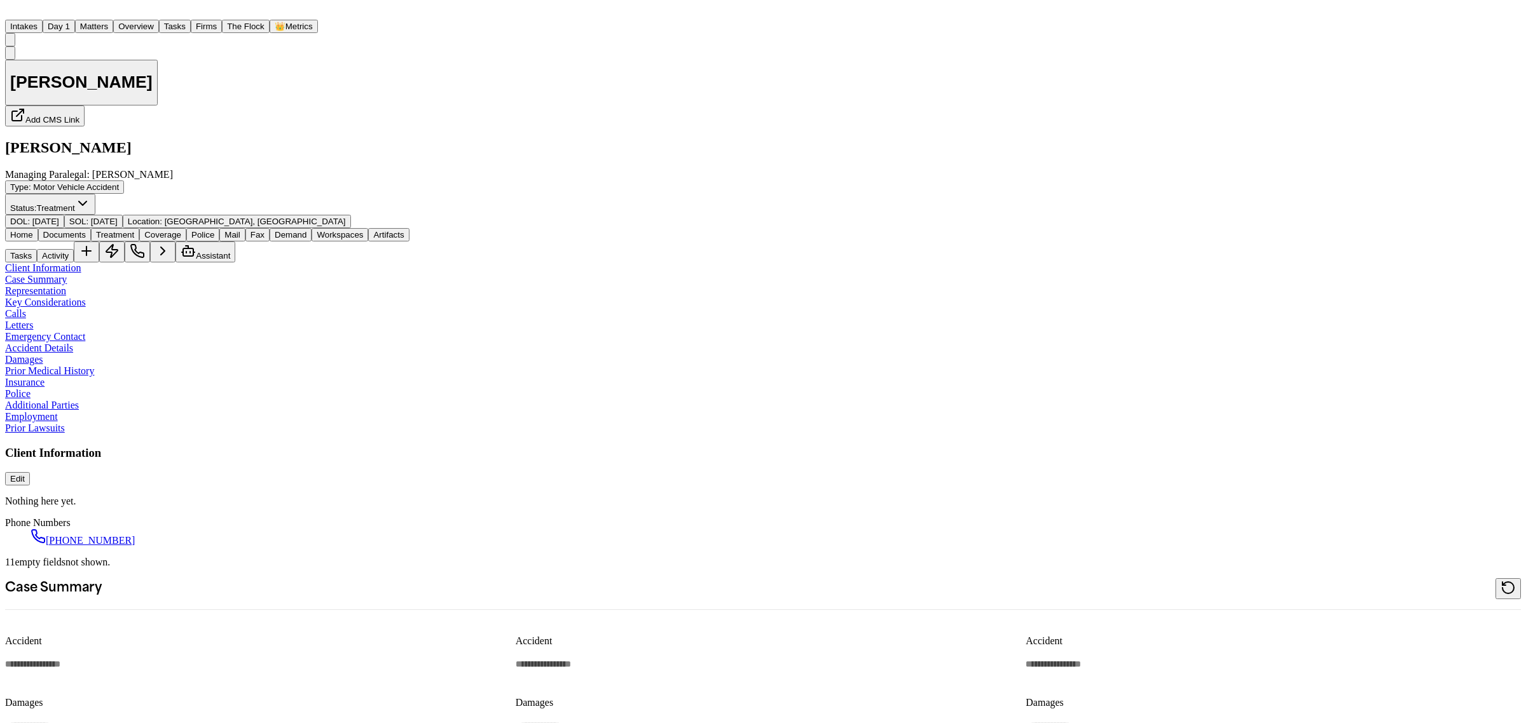
type textarea "*"
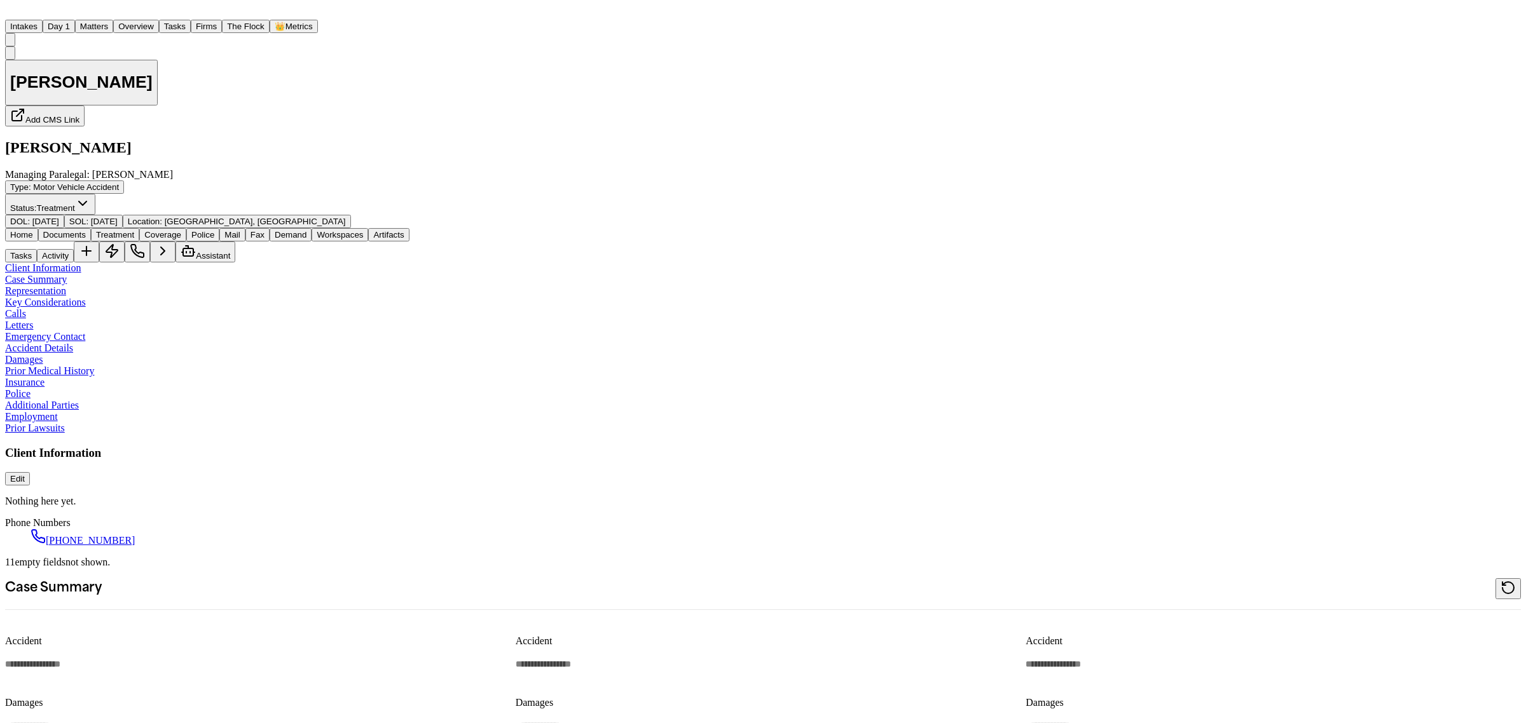
type textarea "*"
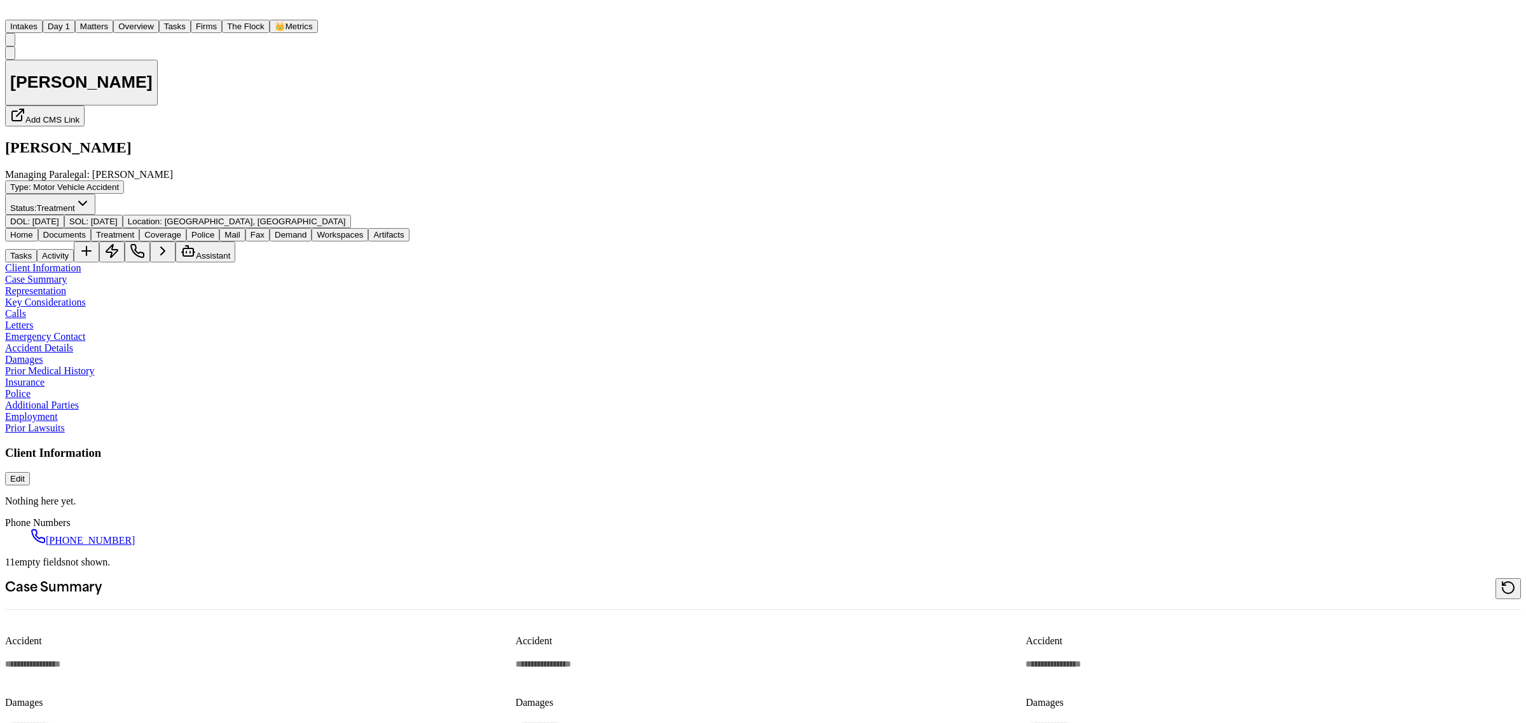
type textarea "*"
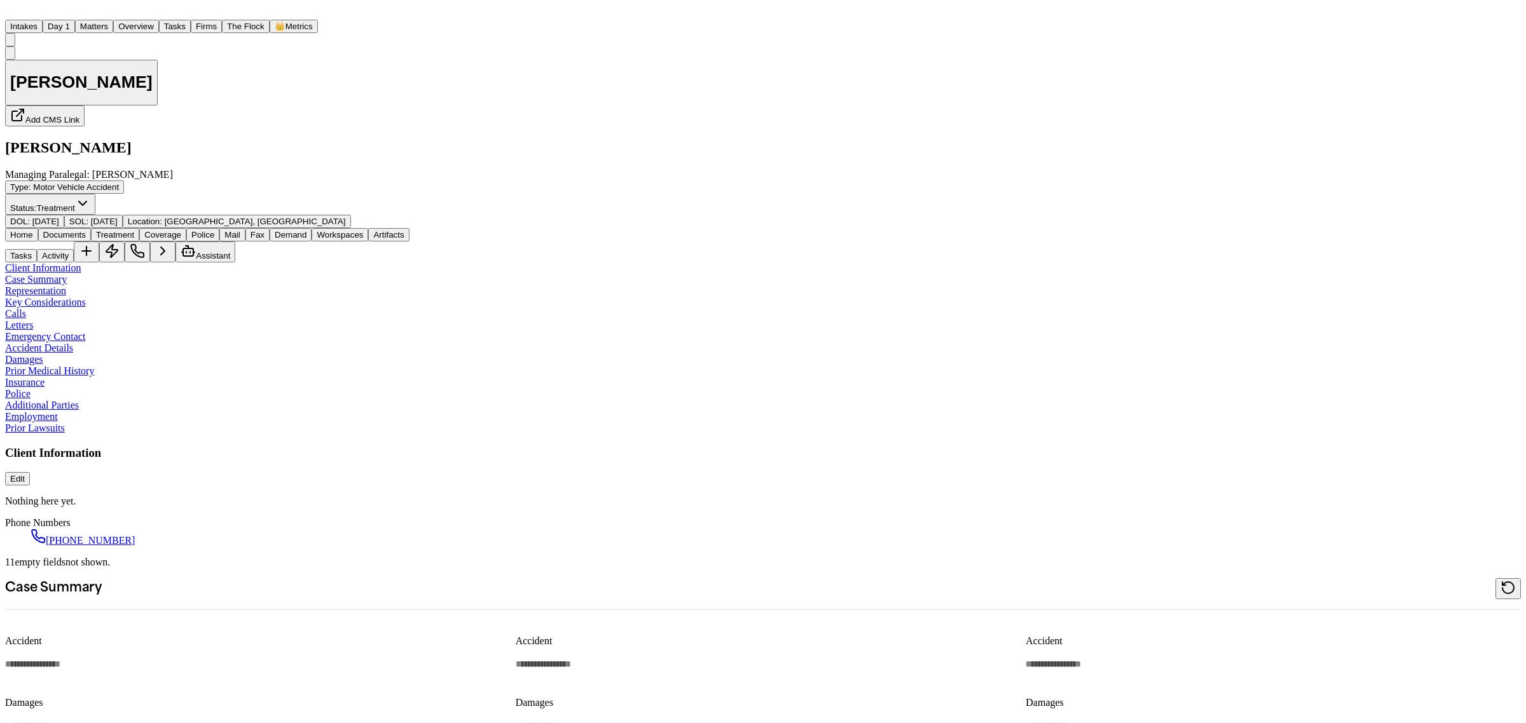
type textarea "*"
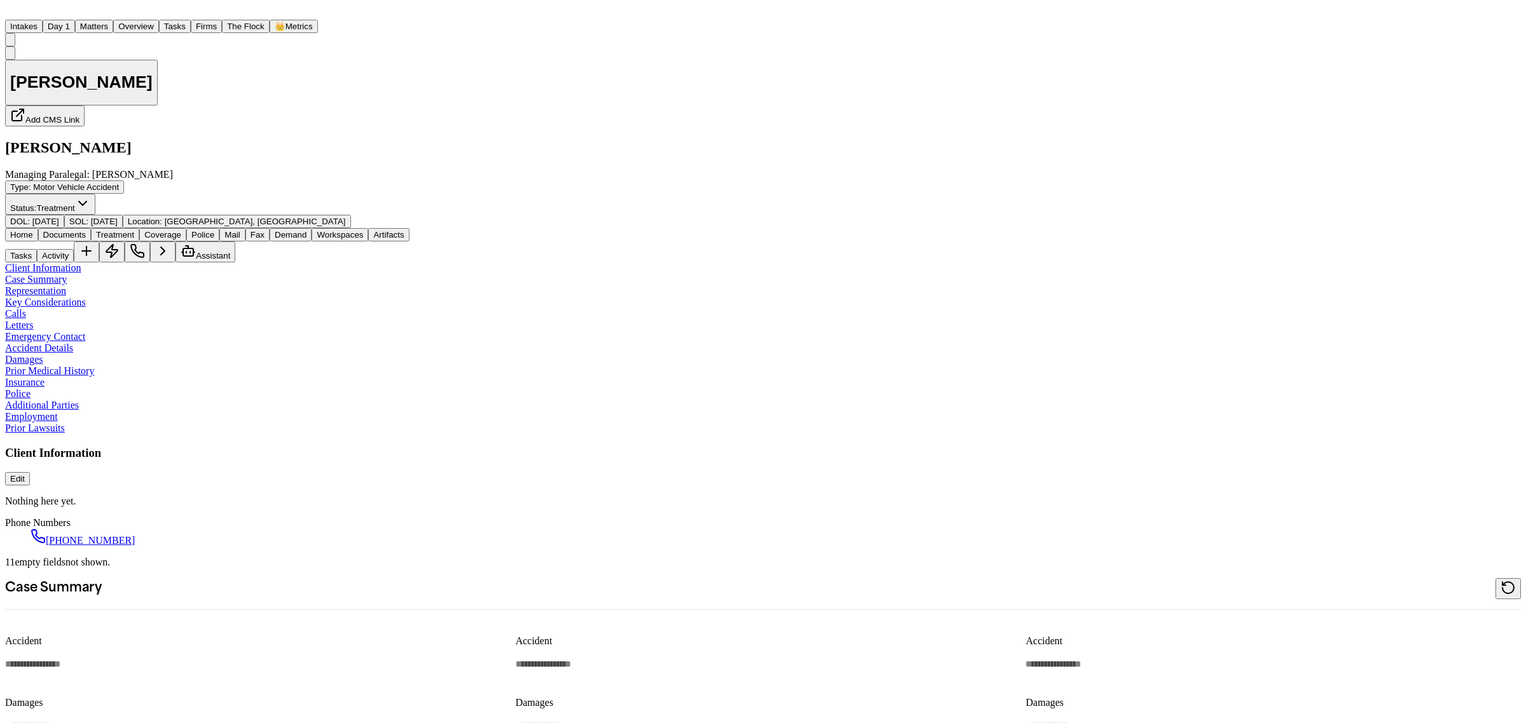
type textarea "*"
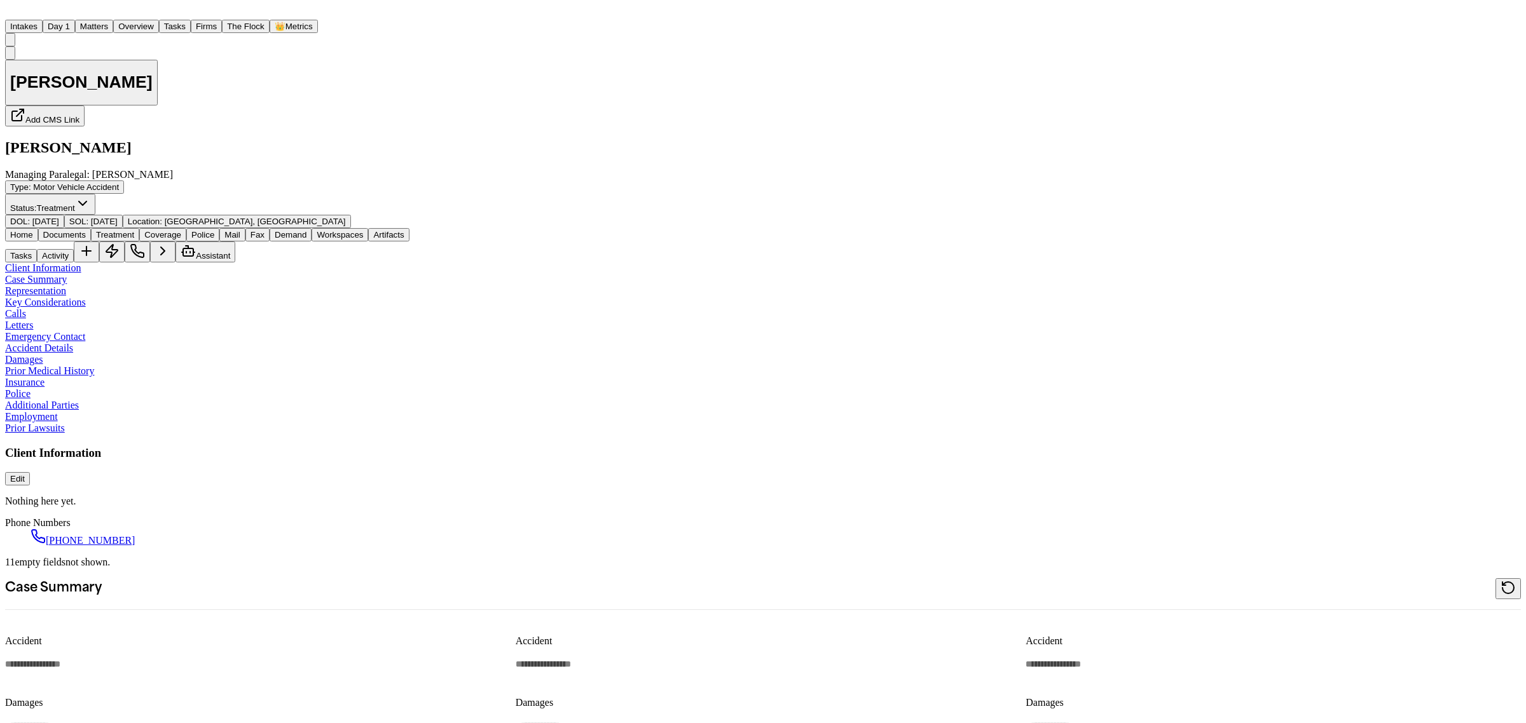
type textarea "*"
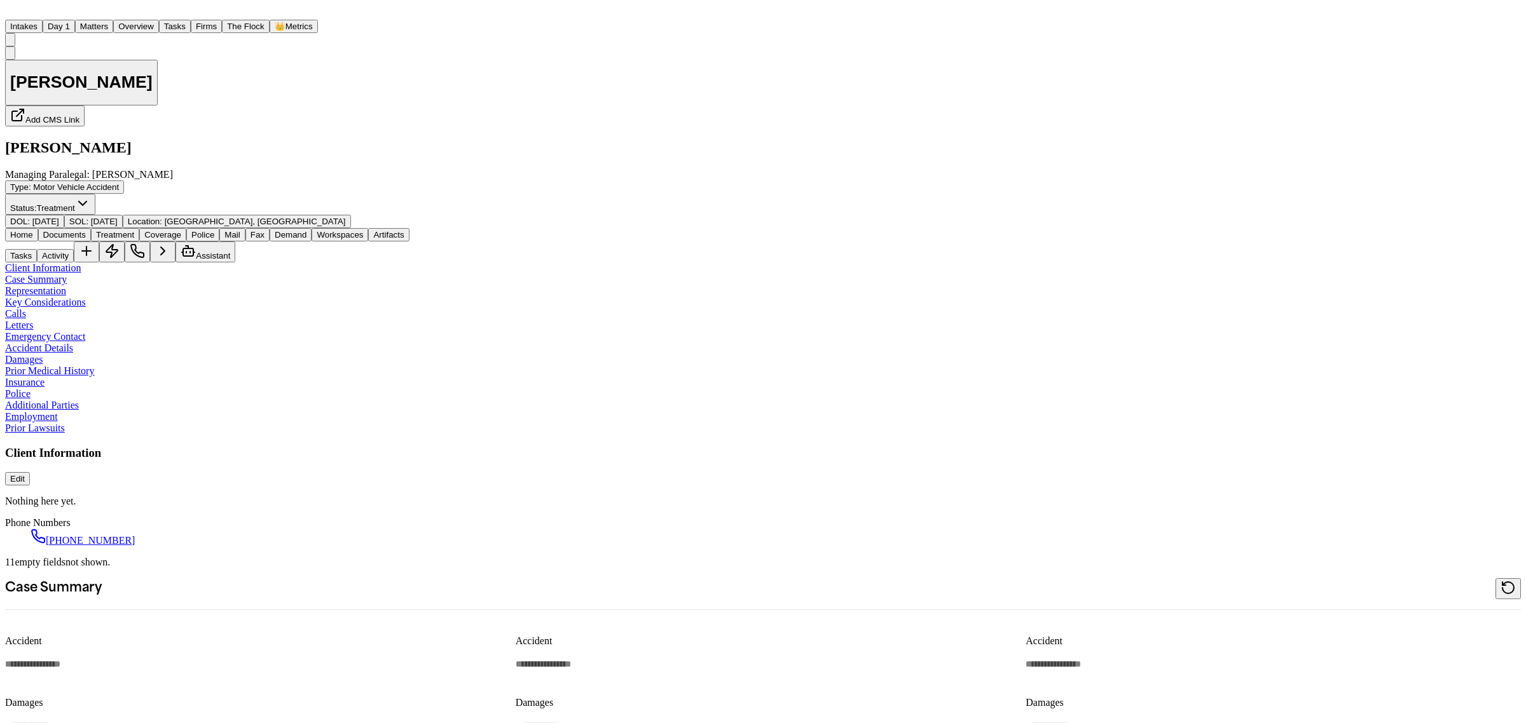
type textarea "*"
click at [181, 230] on span "Coverage" at bounding box center [162, 235] width 37 height 10
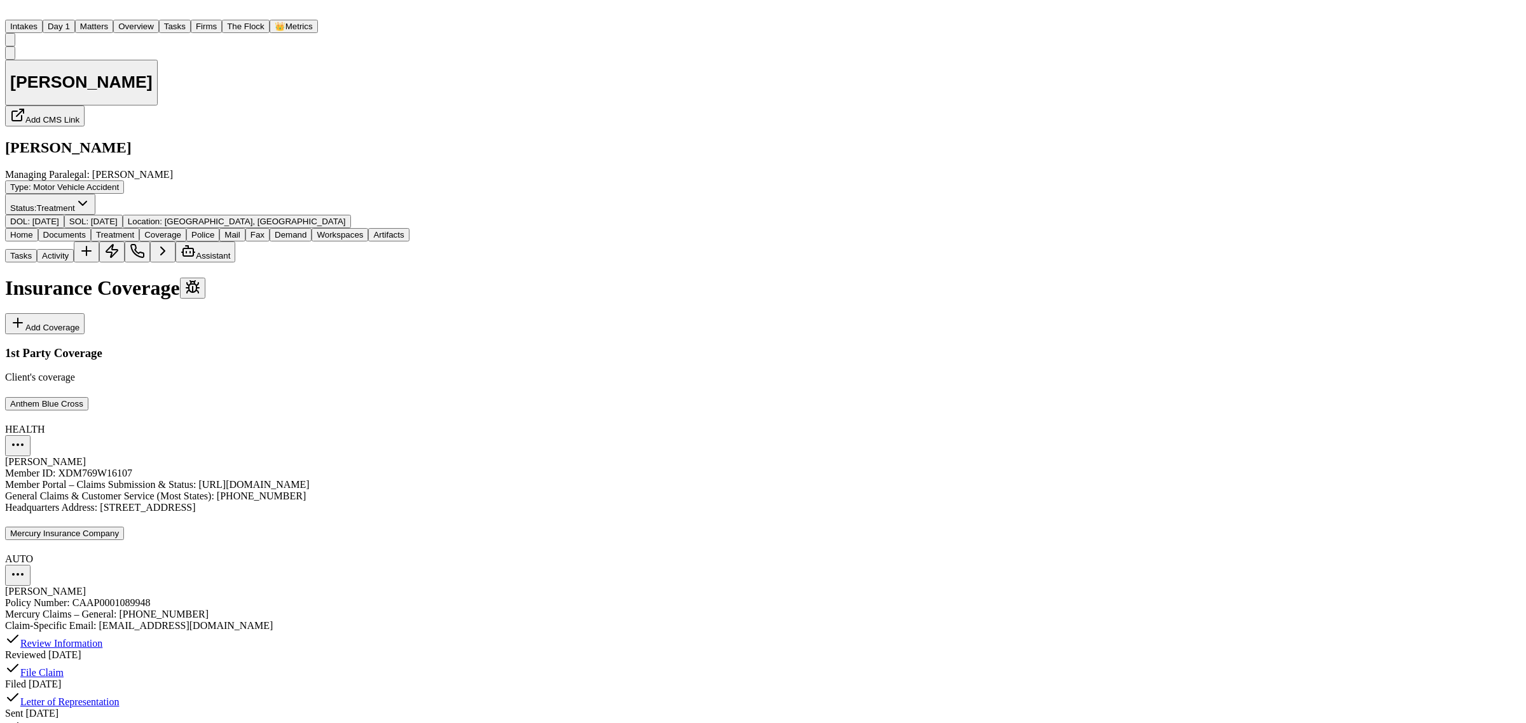
scroll to position [177, 0]
click at [124, 527] on button "Mercury Insurance Company" at bounding box center [64, 533] width 119 height 13
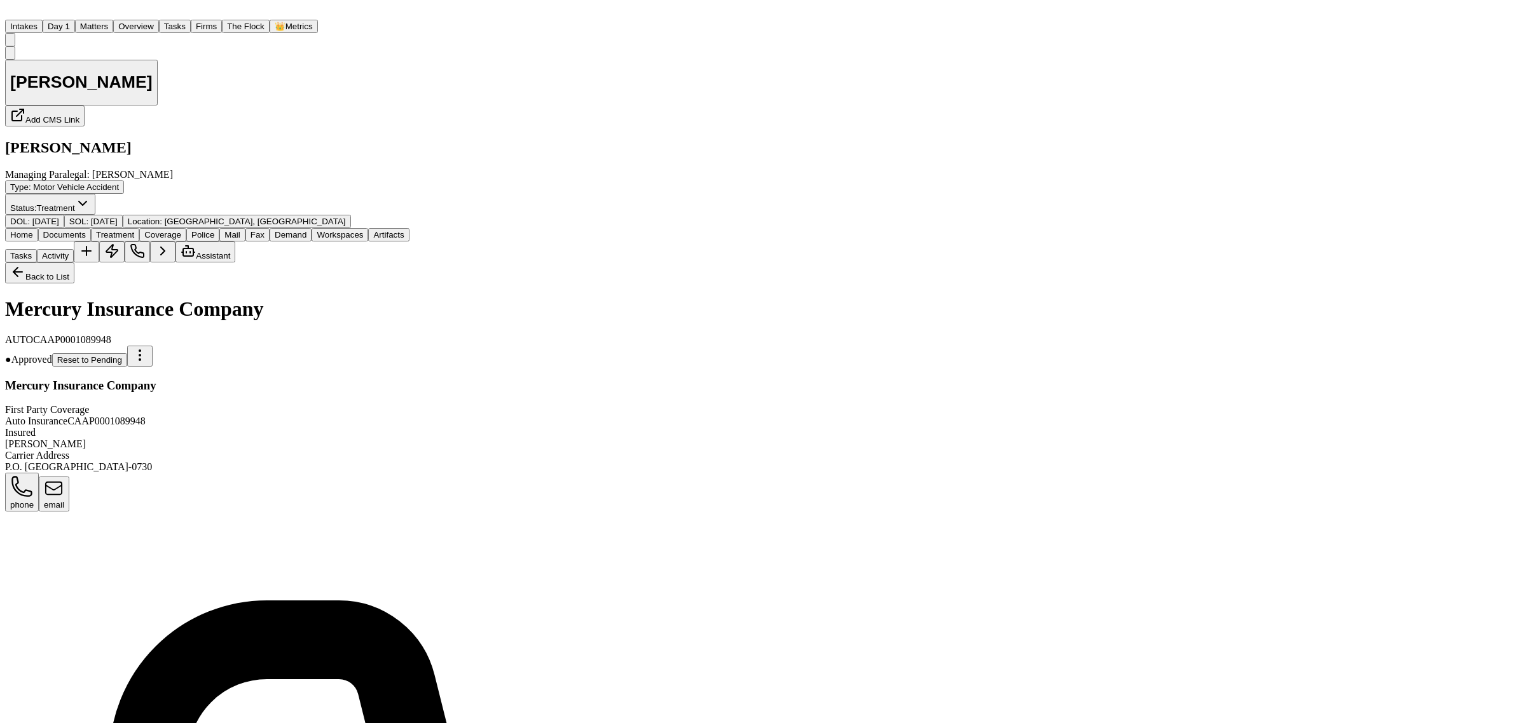
scroll to position [159, 0]
click at [91, 228] on button "Documents" at bounding box center [64, 234] width 53 height 13
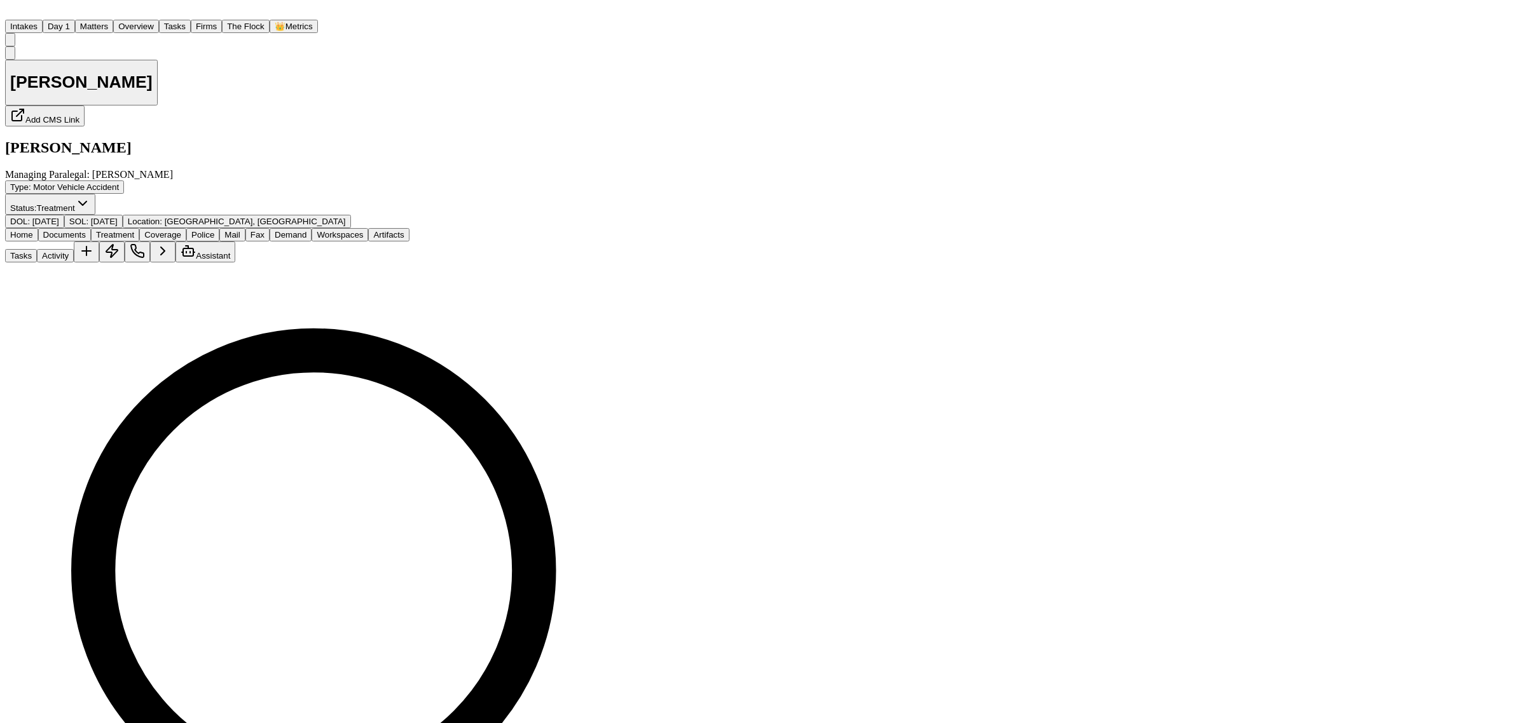
click at [181, 230] on span "Coverage" at bounding box center [162, 235] width 37 height 10
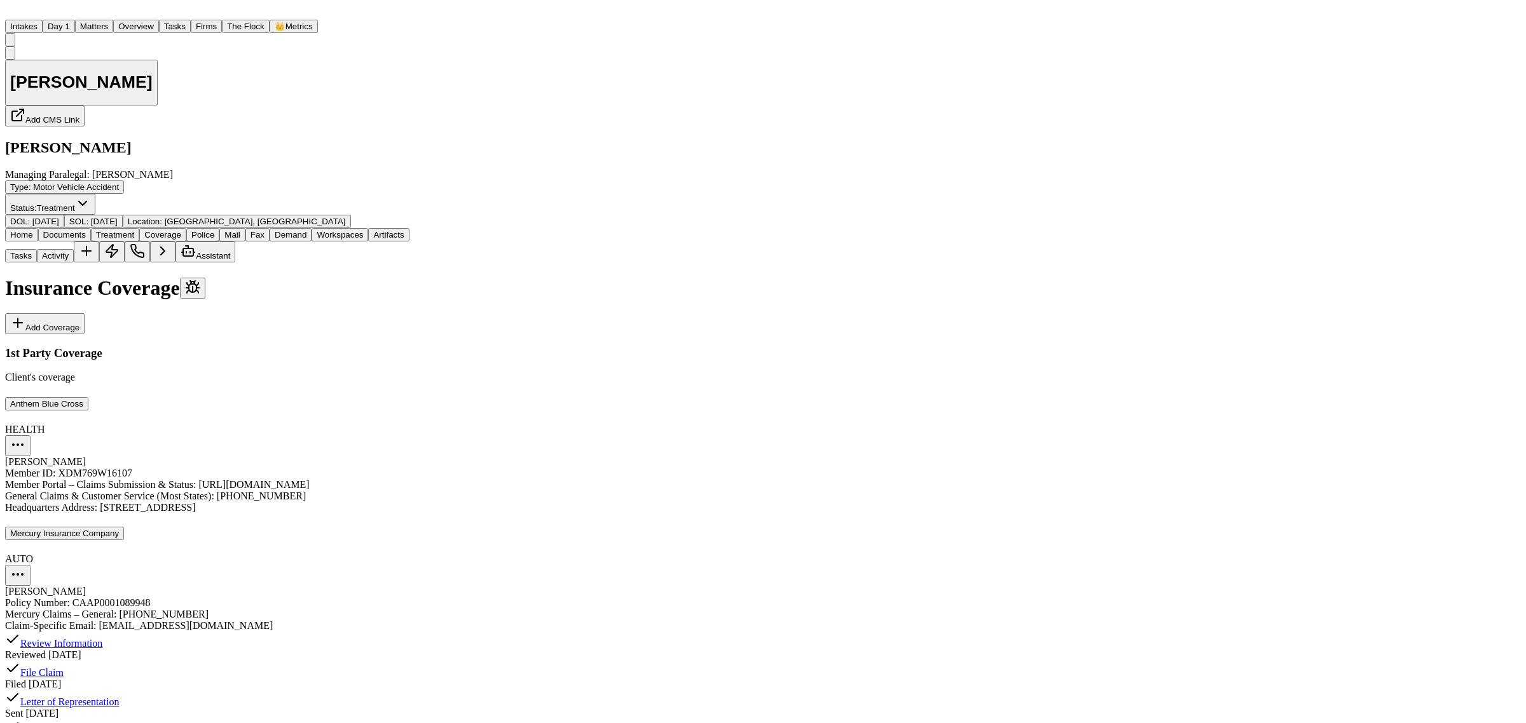
click at [124, 527] on button "Mercury Insurance Company" at bounding box center [64, 533] width 119 height 13
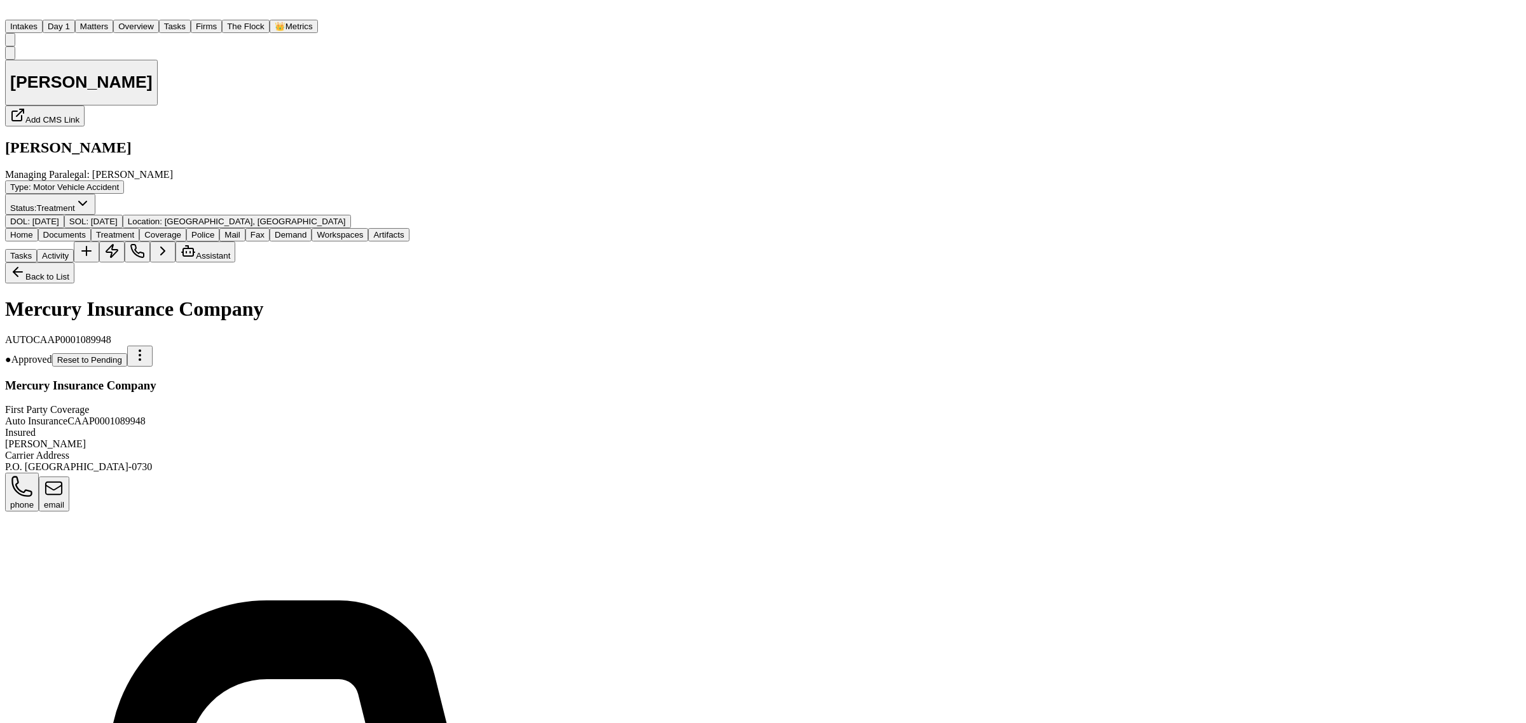
scroll to position [159, 0]
drag, startPoint x: 329, startPoint y: 423, endPoint x: 210, endPoint y: 421, distance: 118.3
copy div "CAPA-02580123"
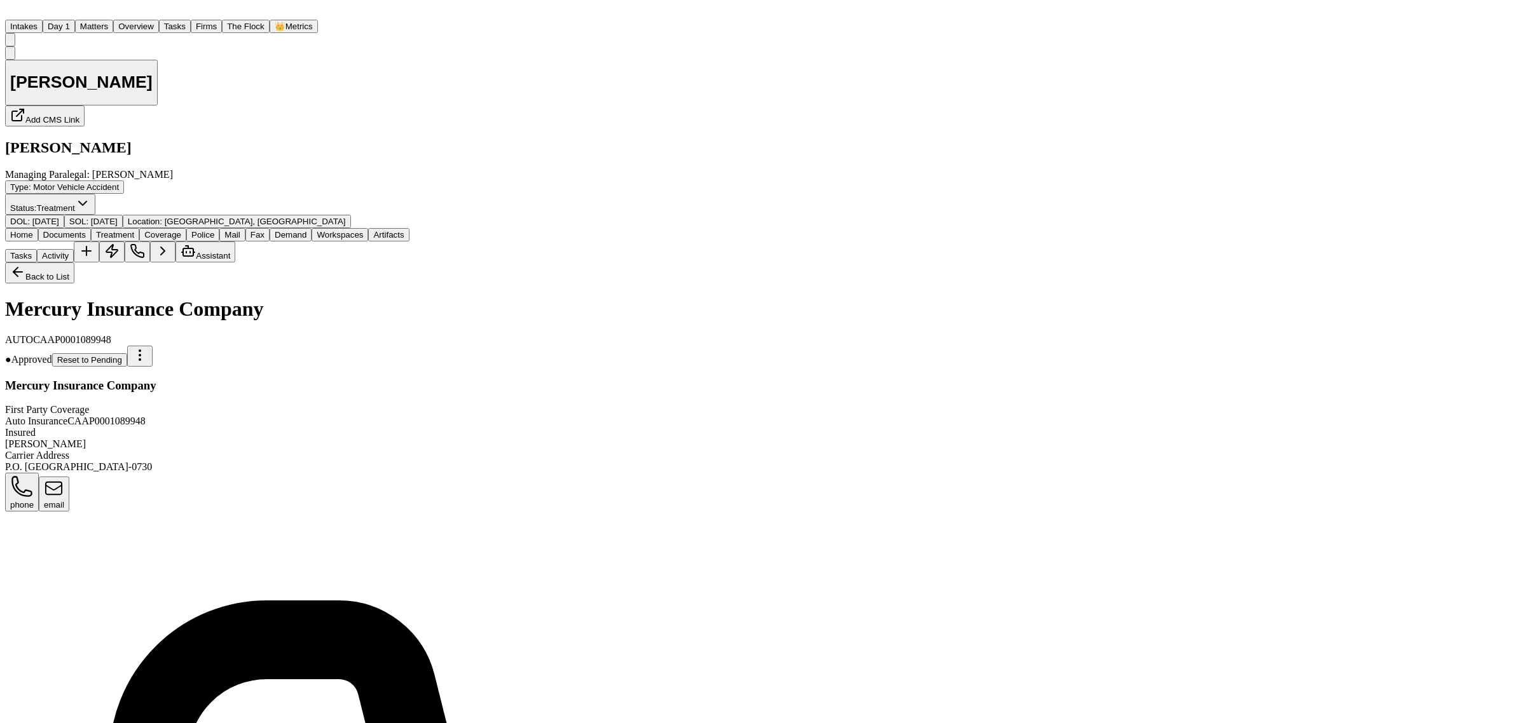
click at [74, 263] on button "Back to List" at bounding box center [39, 273] width 69 height 21
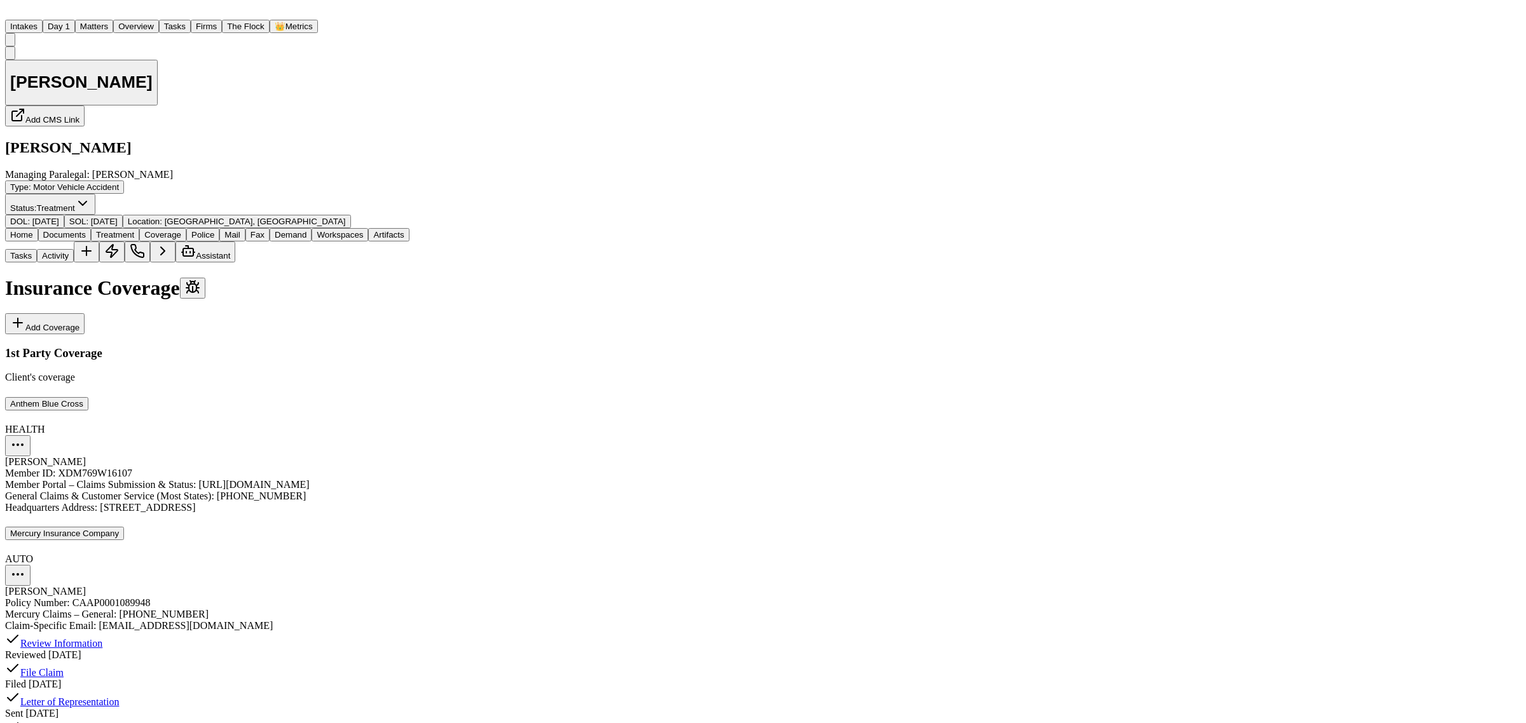
scroll to position [177, 0]
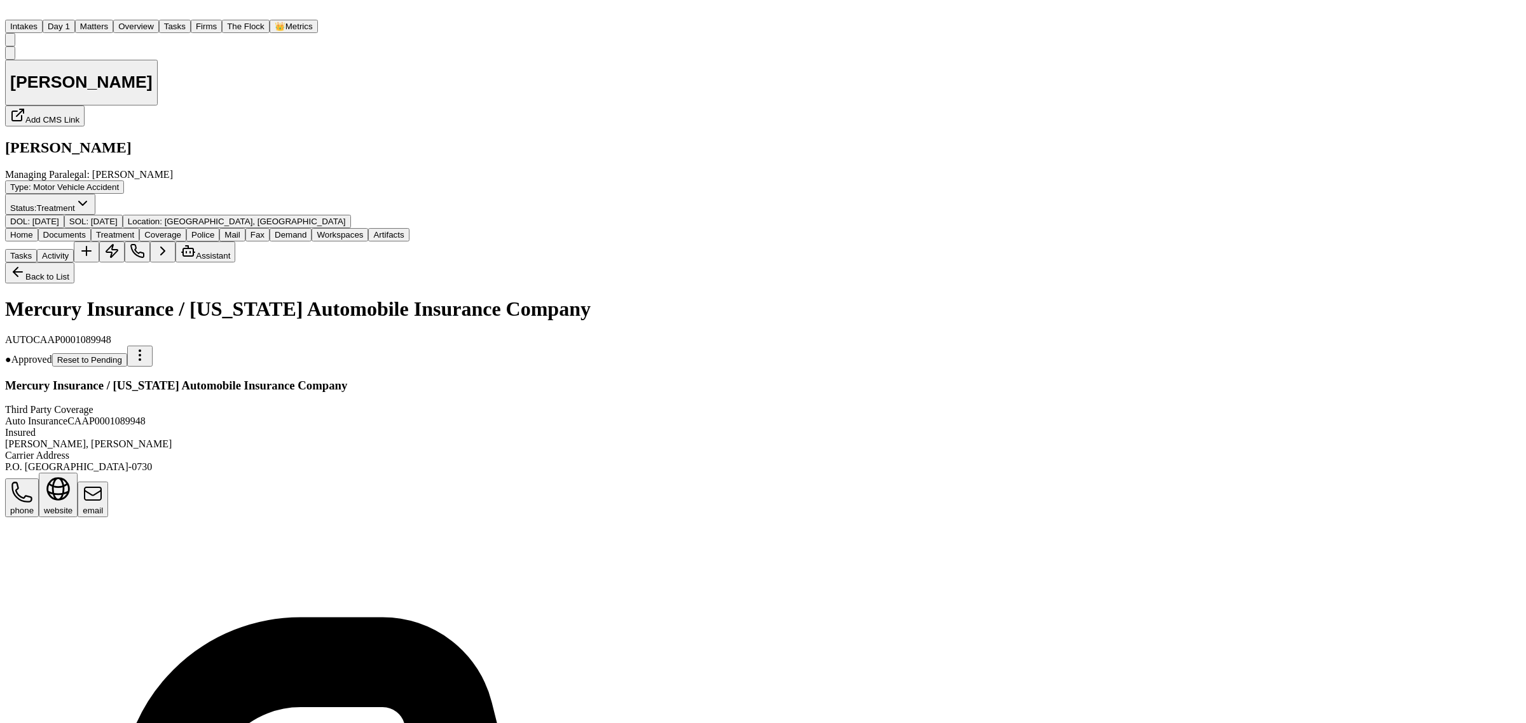
scroll to position [238, 0]
drag, startPoint x: 282, startPoint y: 444, endPoint x: 214, endPoint y: 442, distance: 67.4
copy div "CAPA-02580112"
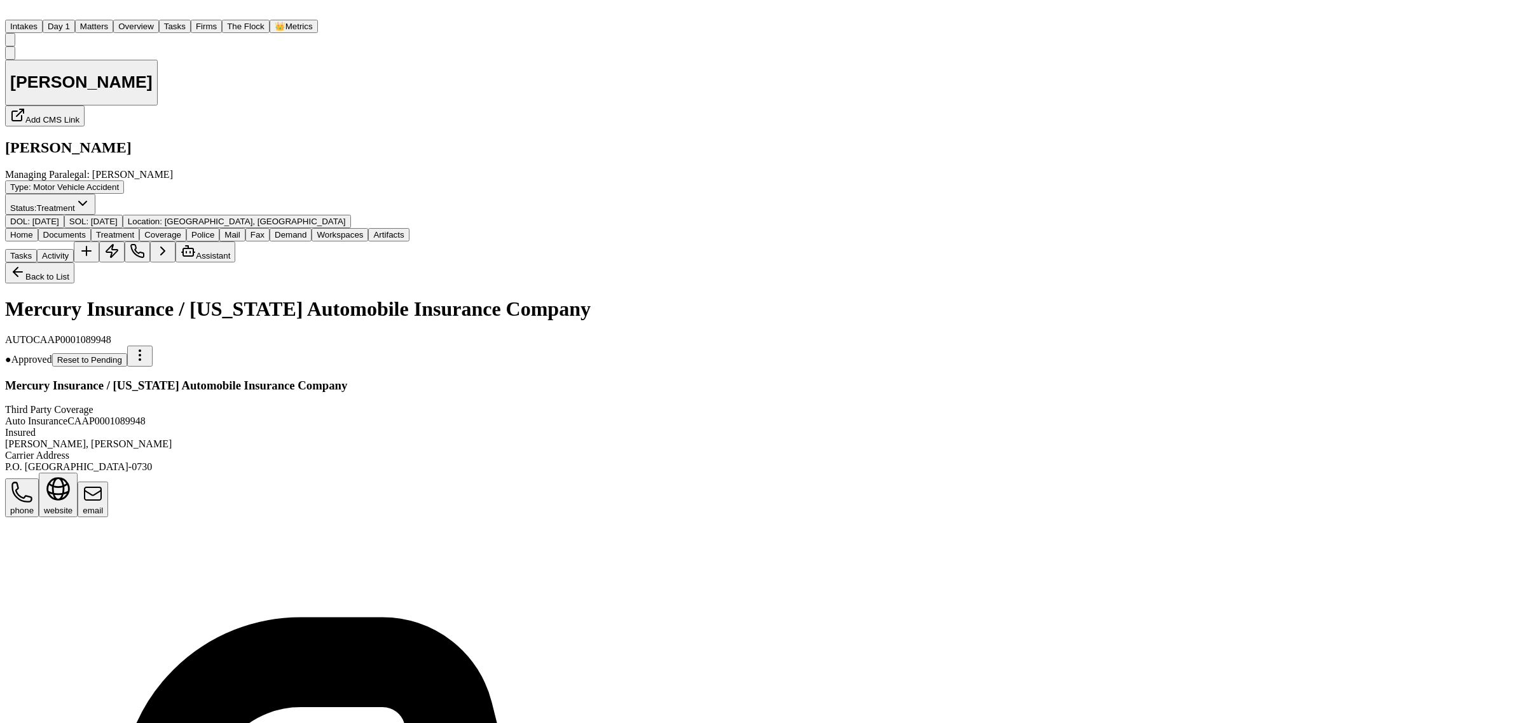
click at [113, 20] on button "Matters" at bounding box center [94, 26] width 38 height 13
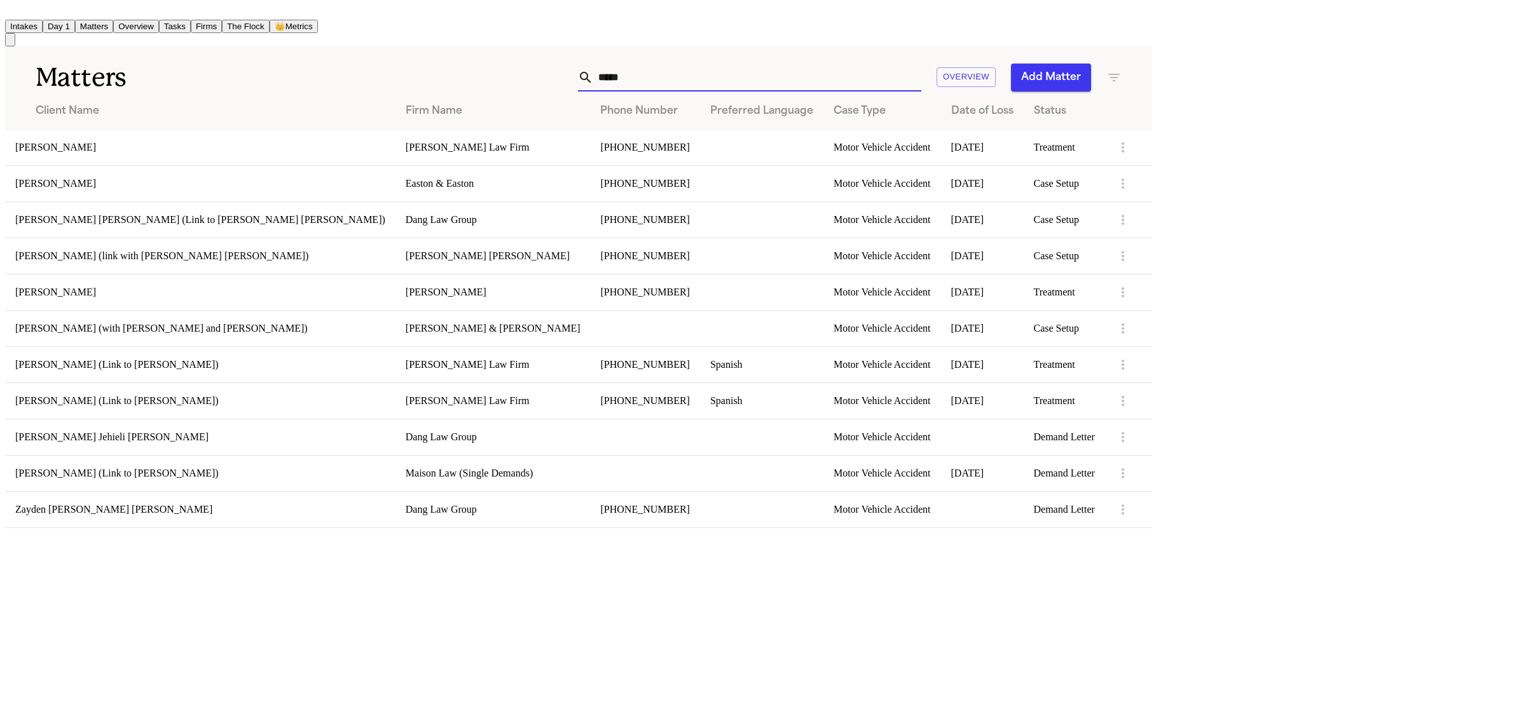
drag, startPoint x: 1031, startPoint y: 65, endPoint x: 945, endPoint y: 65, distance: 85.2
click at [945, 65] on div "***** Overview Add Matter" at bounding box center [735, 78] width 772 height 28
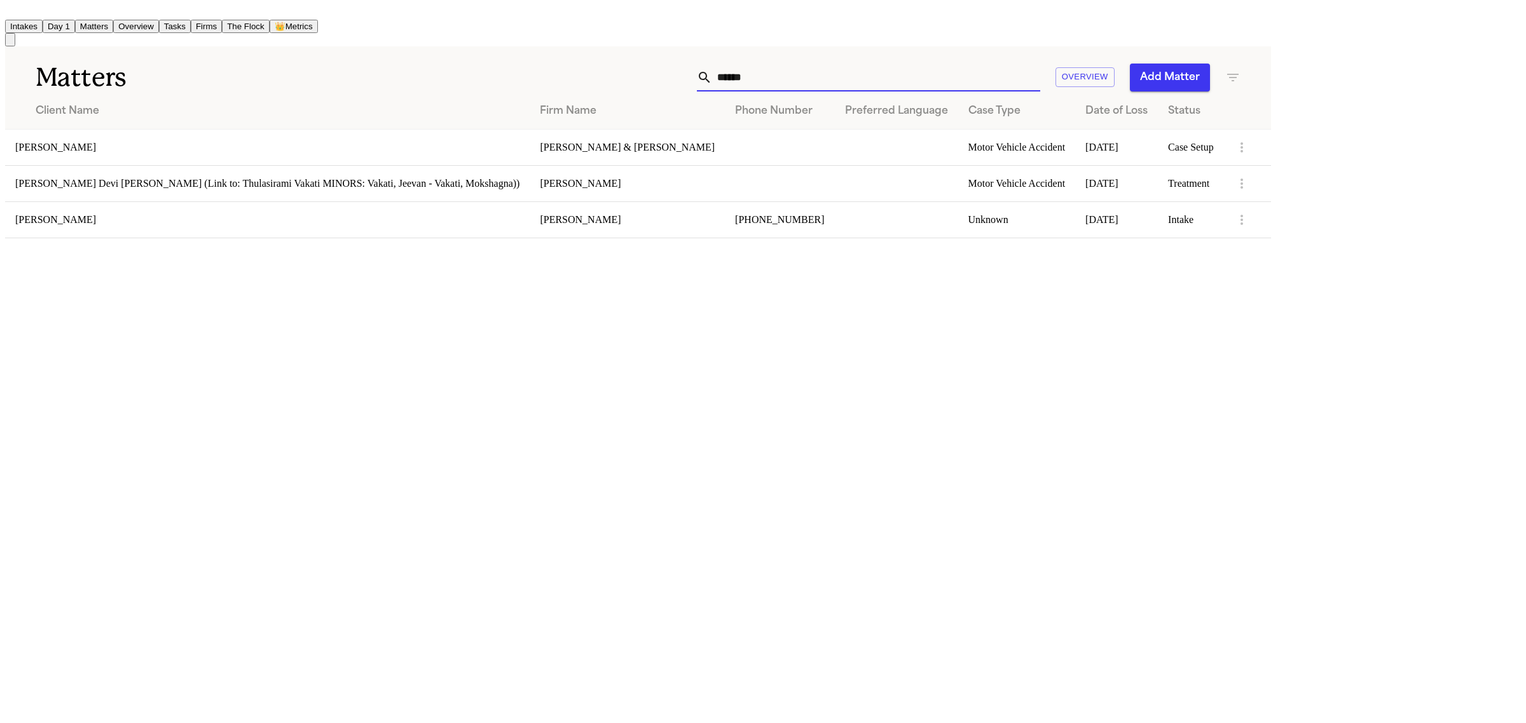
type input "******"
click at [188, 229] on td "[PERSON_NAME]" at bounding box center [267, 220] width 524 height 36
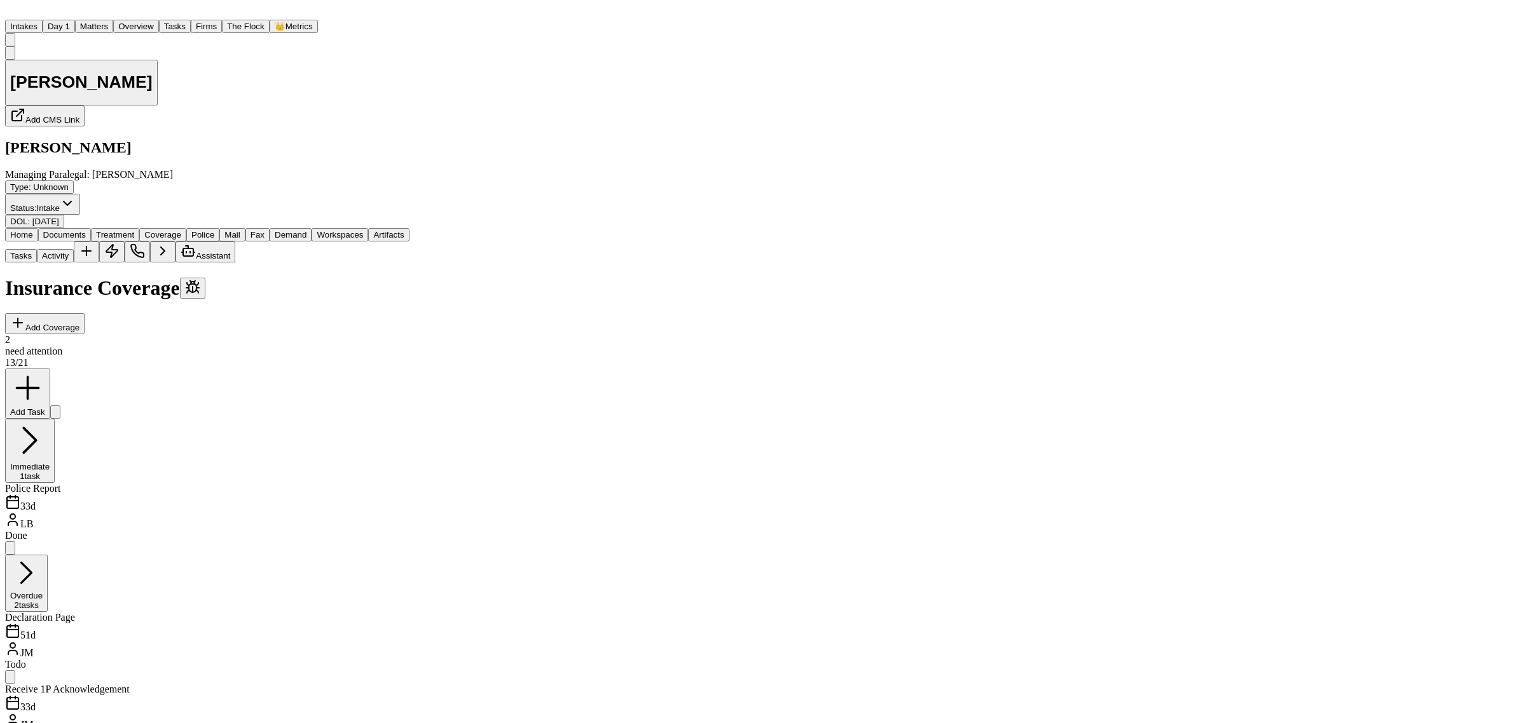
click at [181, 230] on span "Coverage" at bounding box center [162, 235] width 37 height 10
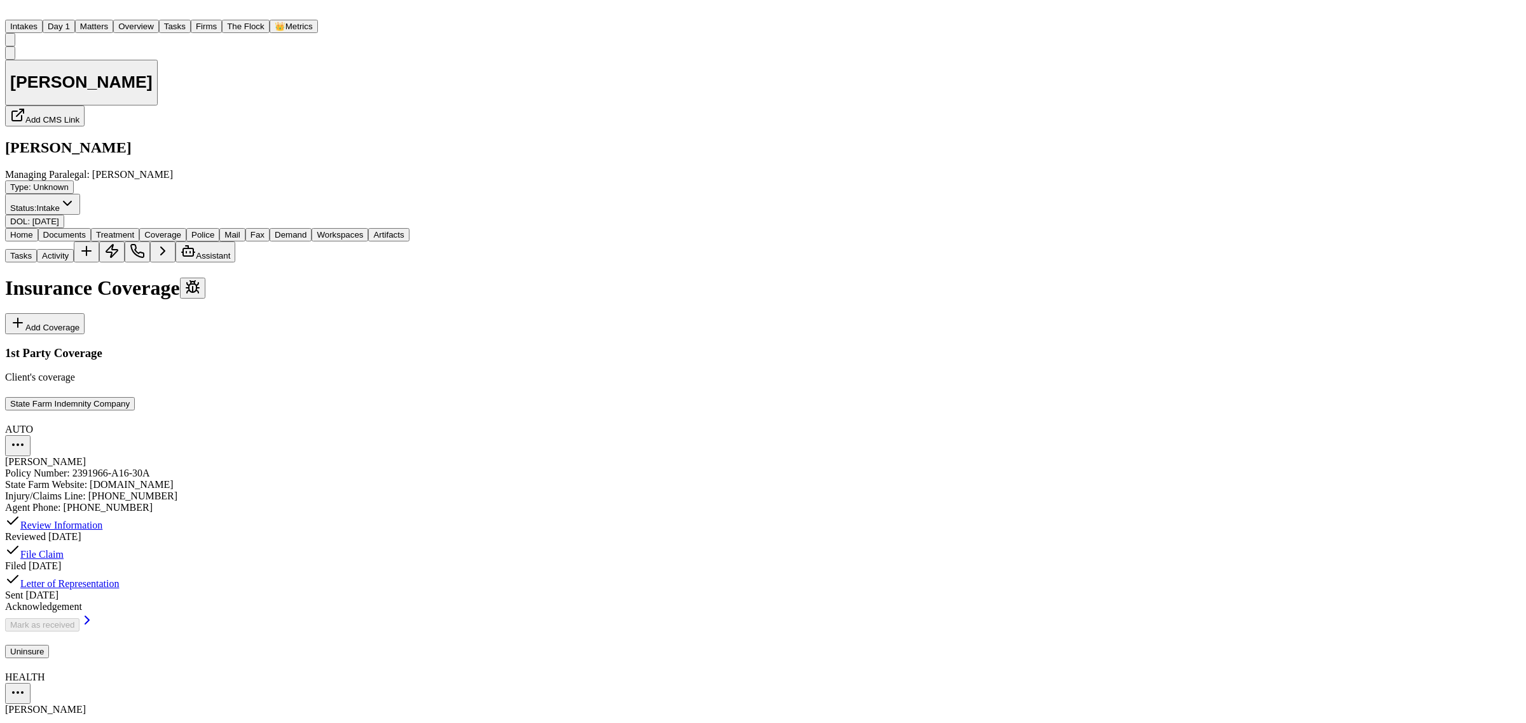
scroll to position [50, 0]
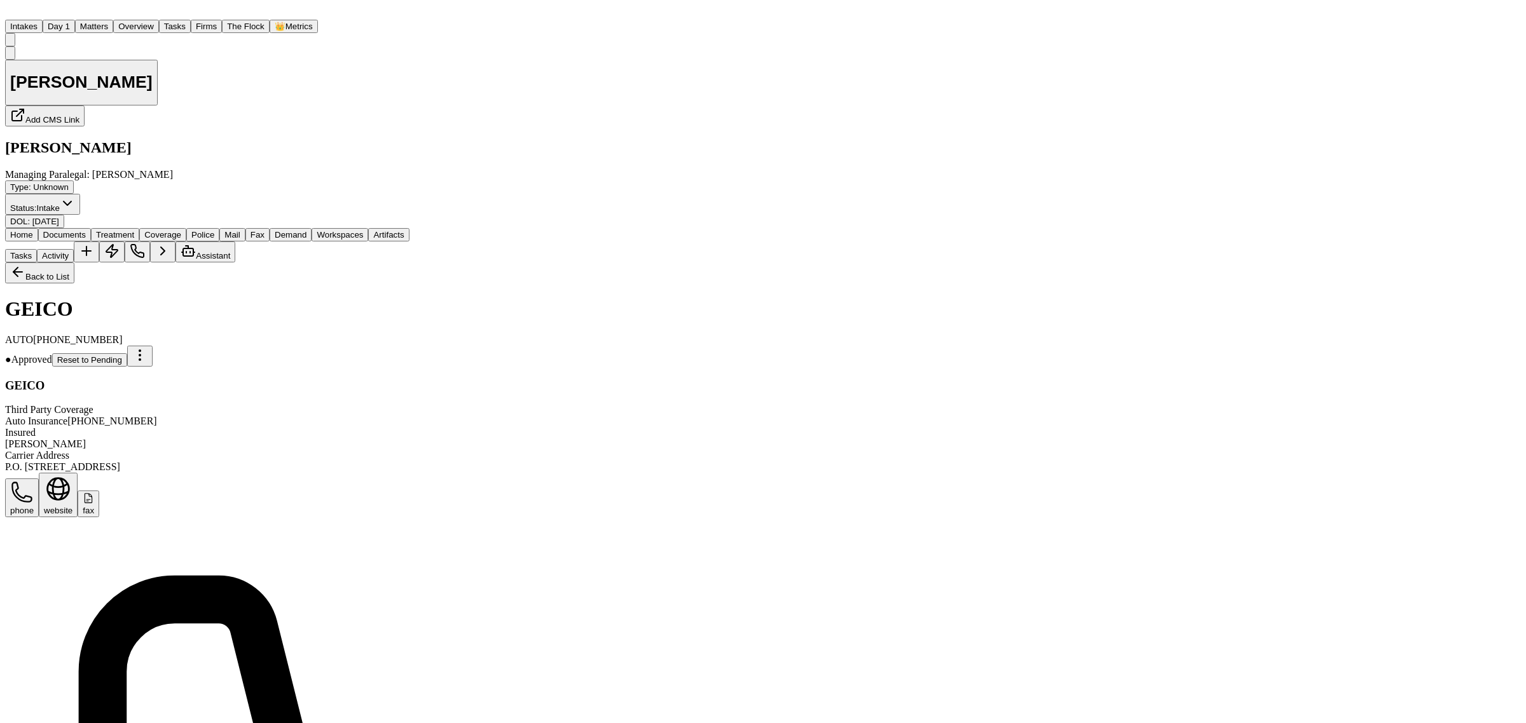
scroll to position [79, 0]
